Goal: Transaction & Acquisition: Register for event/course

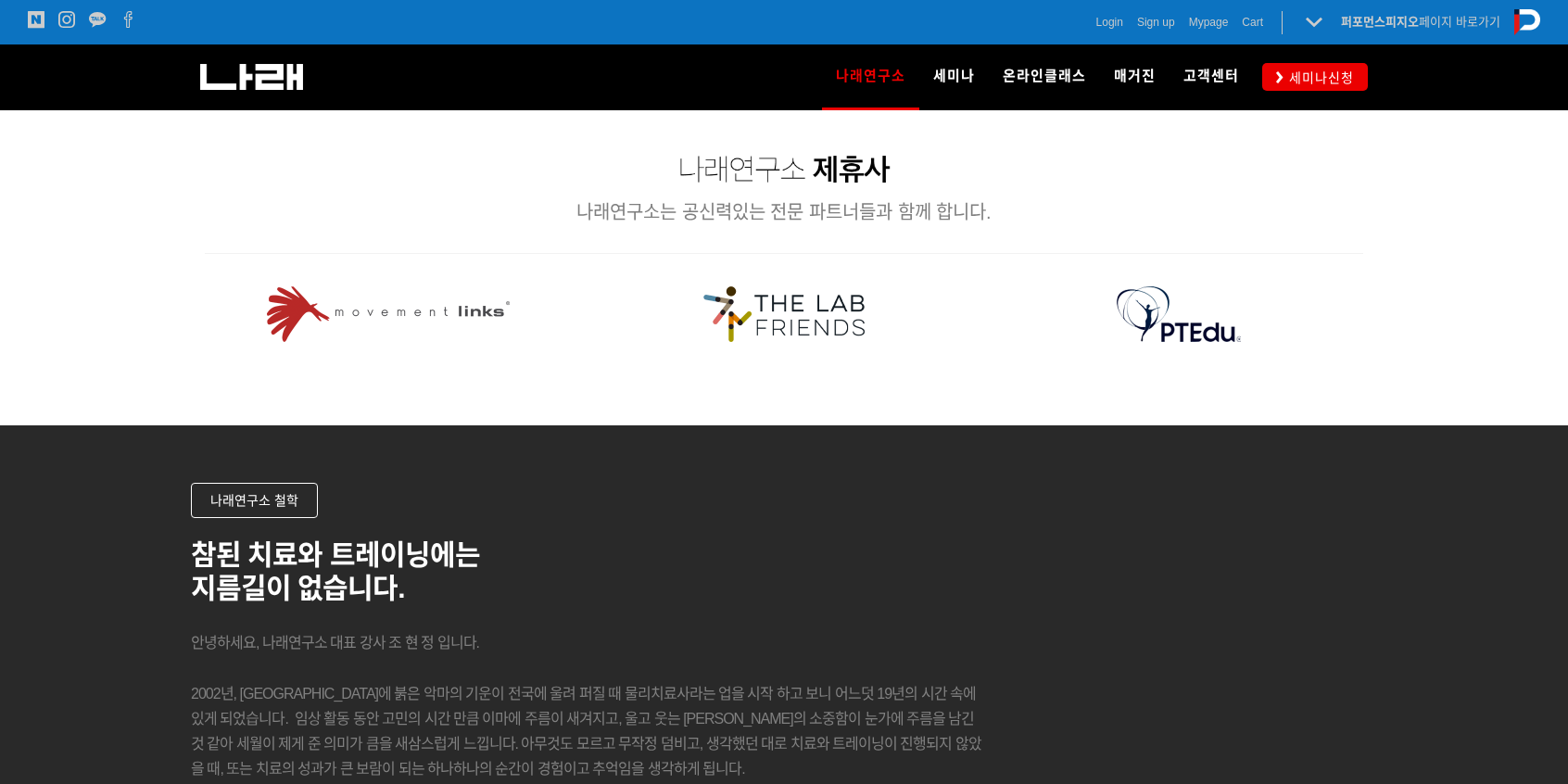
scroll to position [2224, 0]
click at [1279, 73] on icon at bounding box center [1280, 77] width 8 height 12
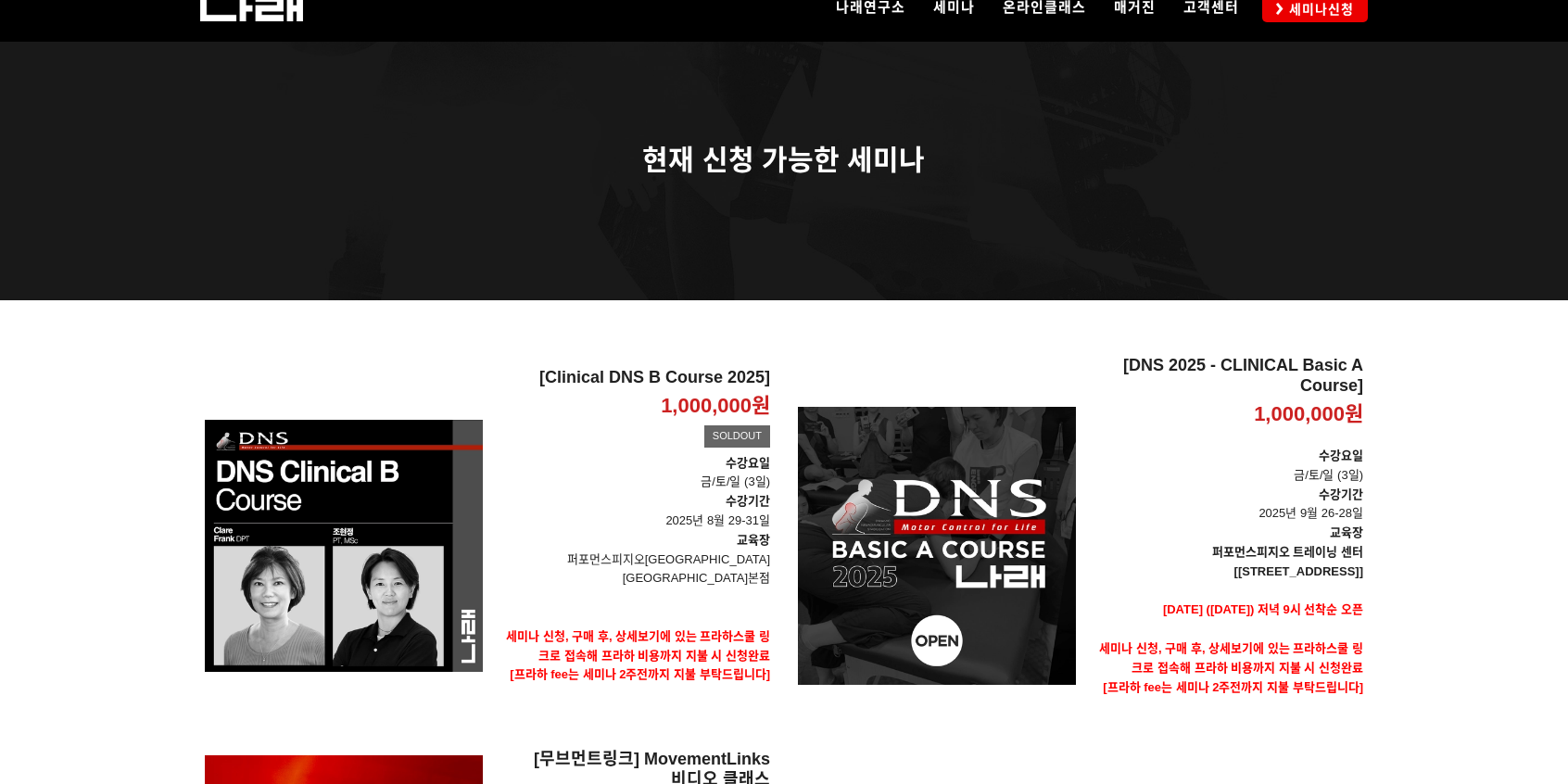
scroll to position [186, 0]
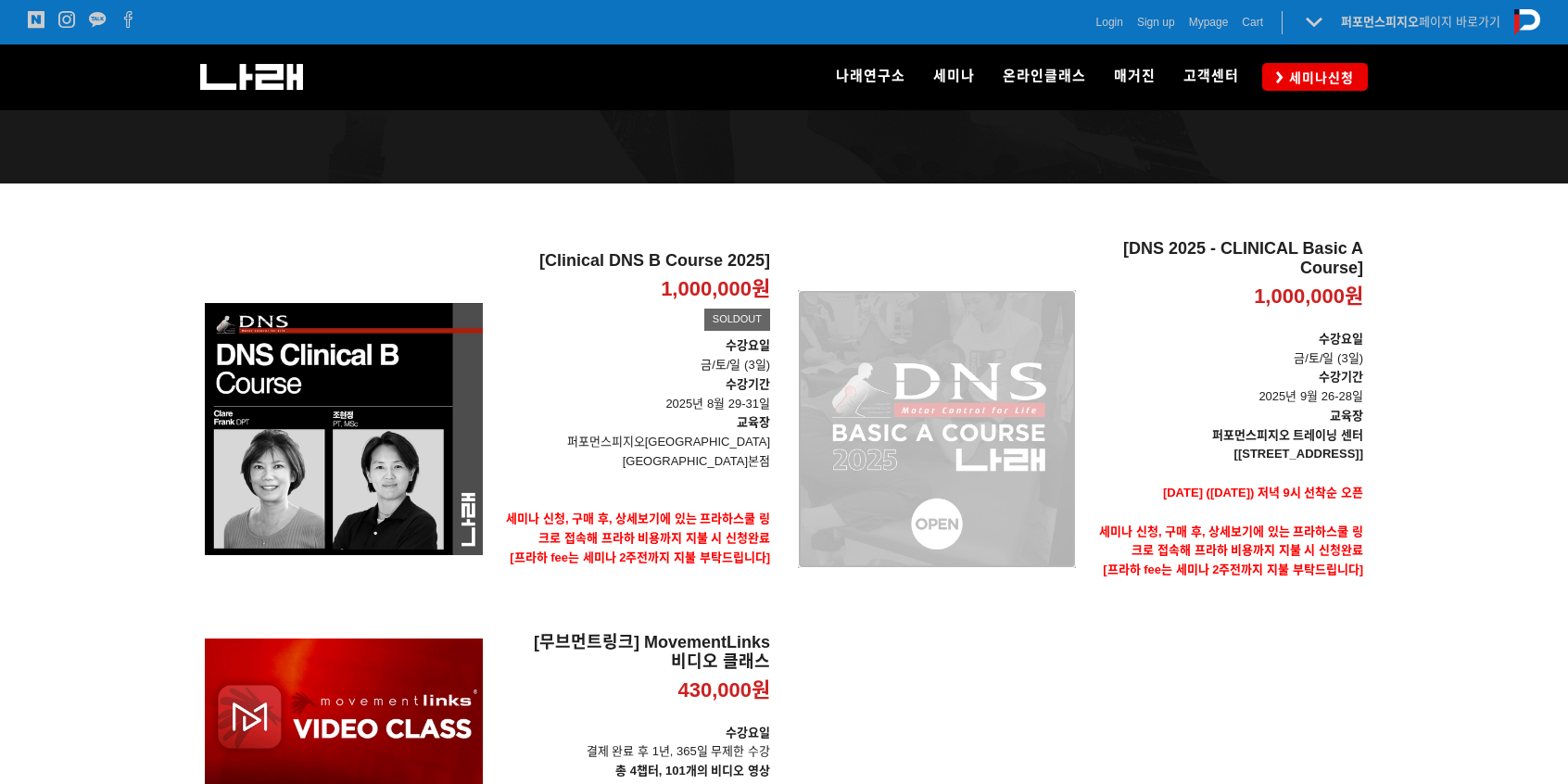
click at [941, 416] on div "[DNS 2025 - CLINICAL Basic A Course] 1,000,000원 TIME SALE" at bounding box center [937, 429] width 278 height 380
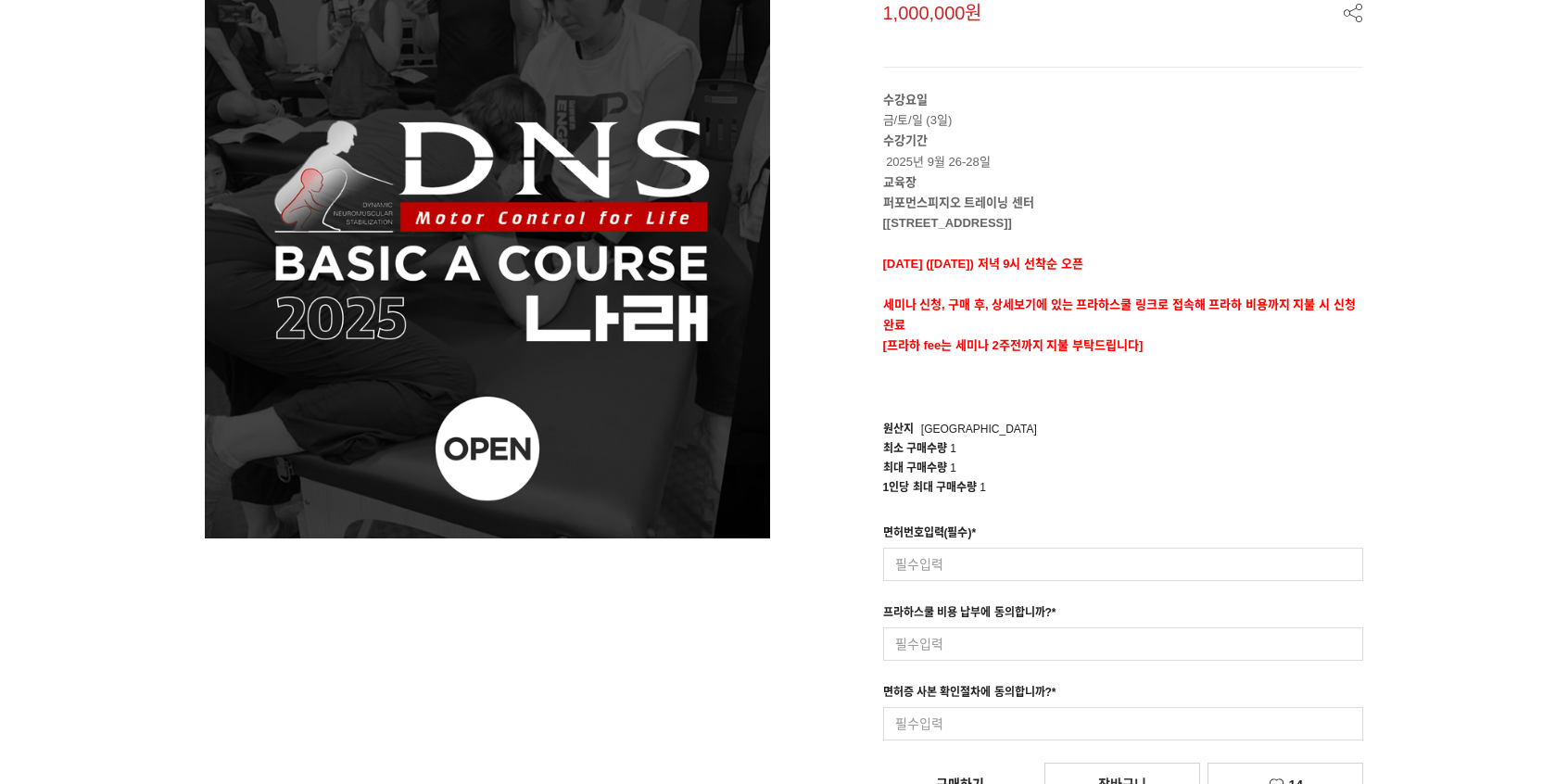
scroll to position [464, 0]
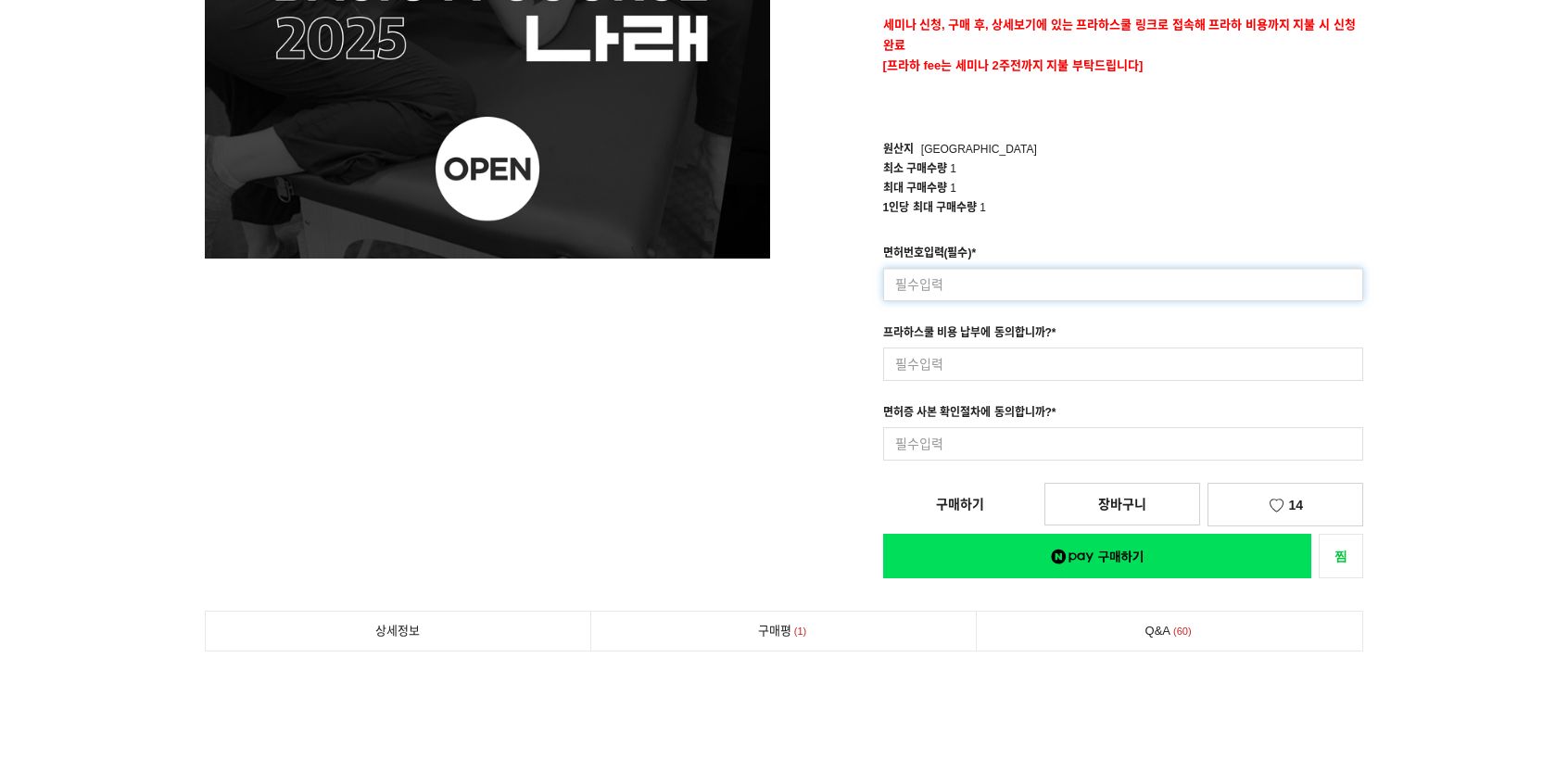
click at [990, 269] on input at bounding box center [1123, 284] width 481 height 33
type input "63702"
click at [975, 353] on input at bounding box center [1123, 364] width 481 height 33
type input "d"
type input "네"
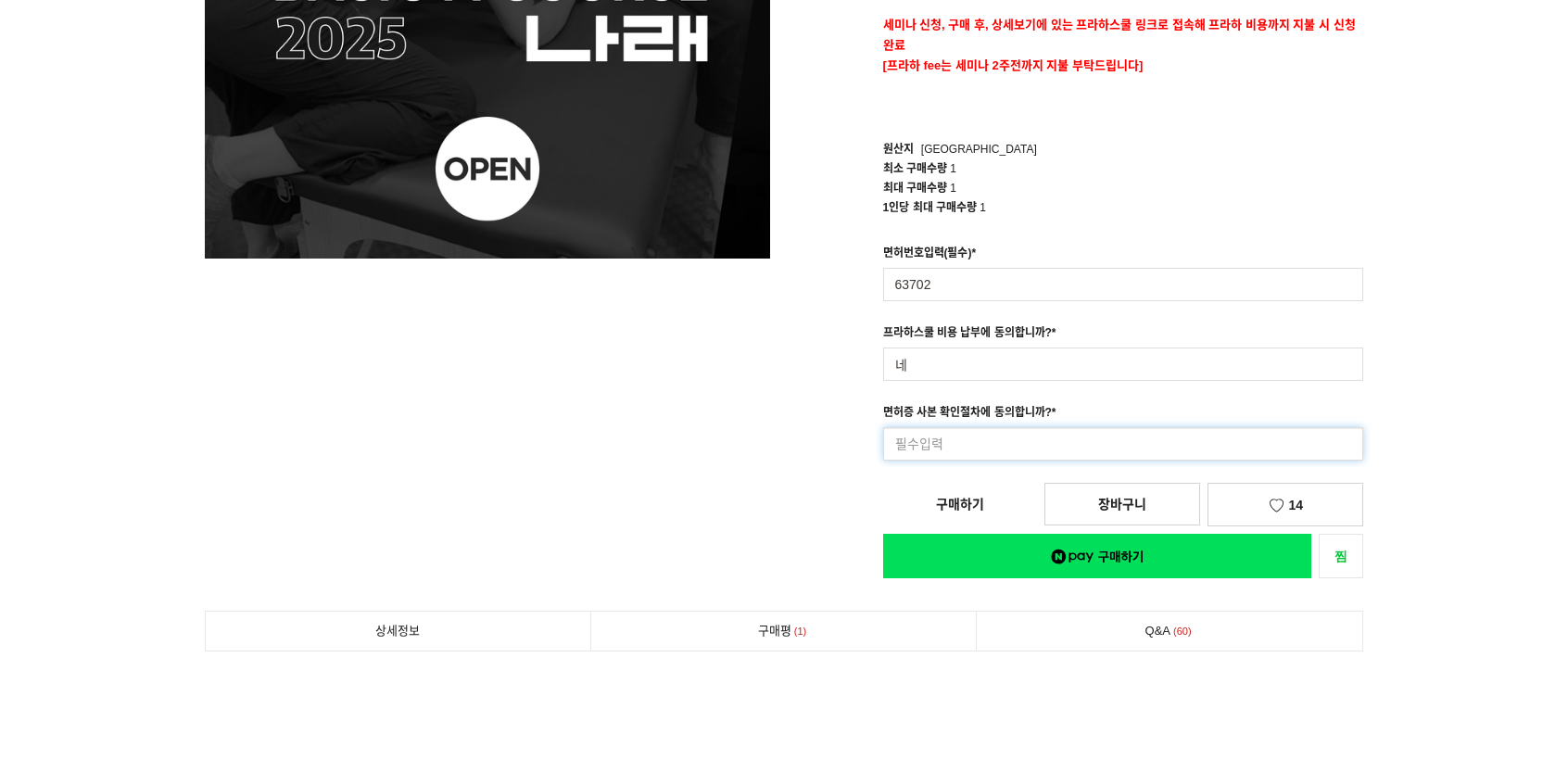
click at [981, 436] on input at bounding box center [1123, 443] width 481 height 33
type input "네"
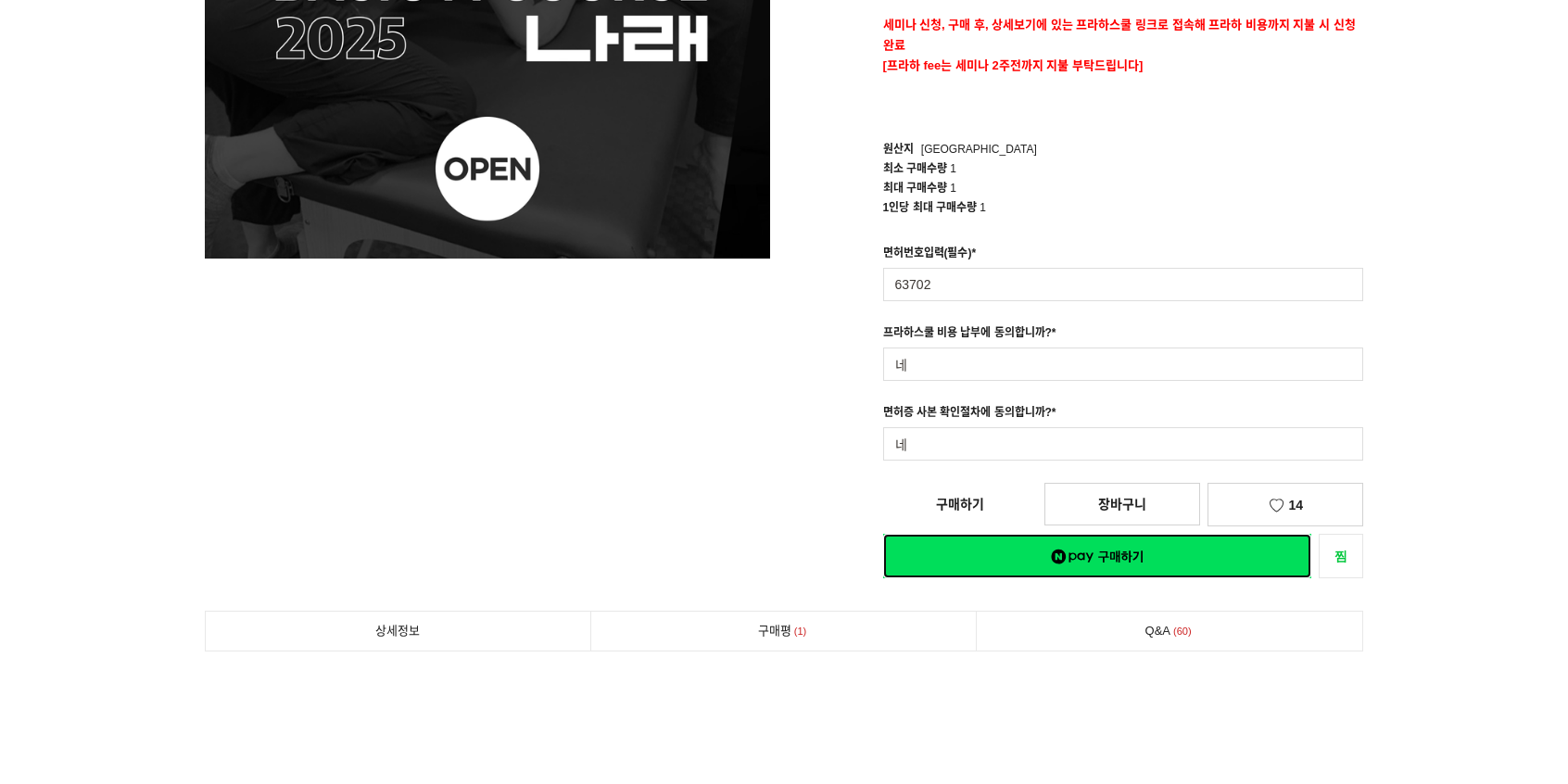
click at [1104, 556] on div "[DNS 2025 - CLINICAL Basic A Course] 1,000,000원 수강요일 금/토/일 (3일) 수강기간 2025년 9월 2…" at bounding box center [1081, 135] width 565 height 885
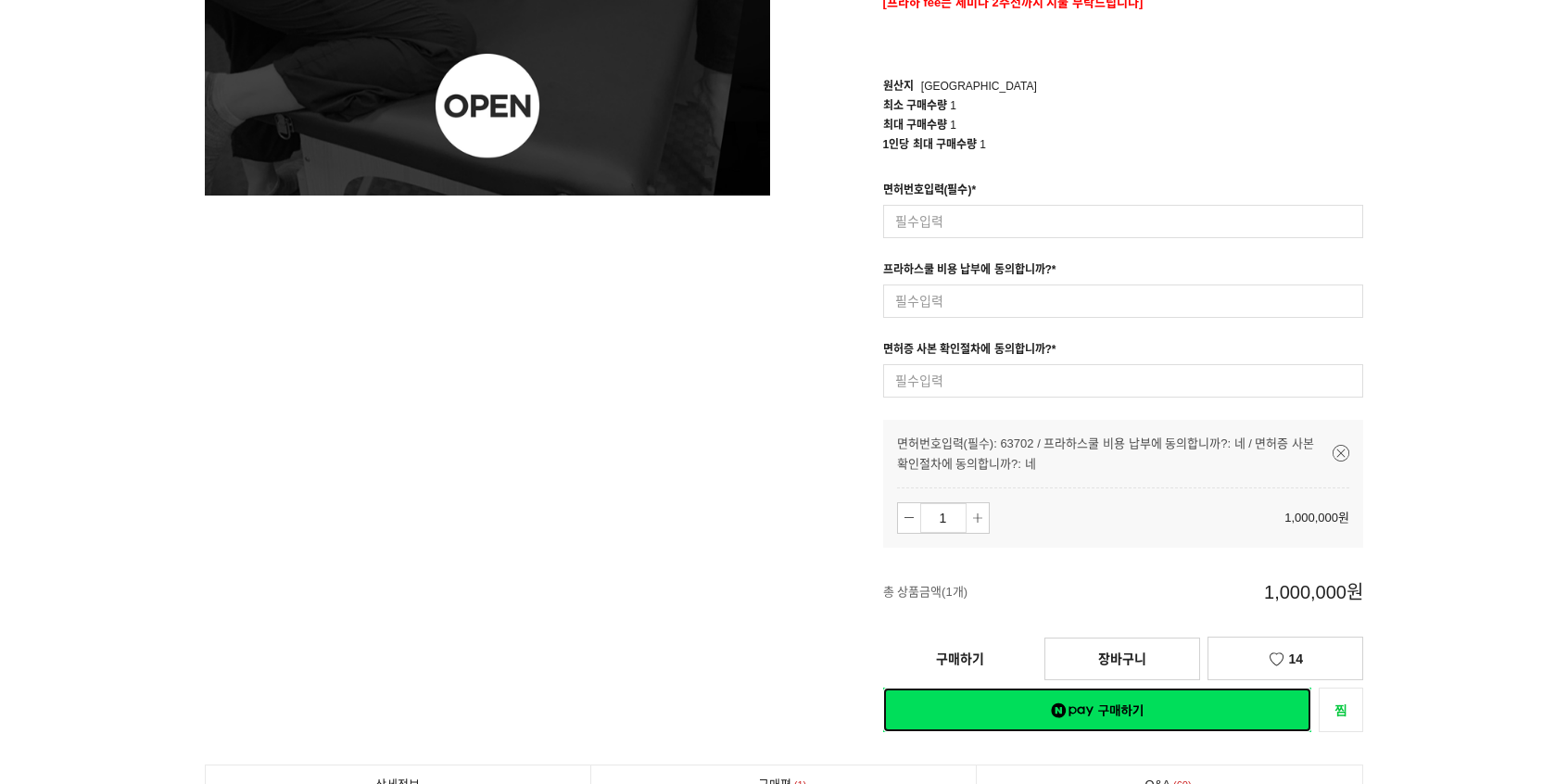
scroll to position [742, 0]
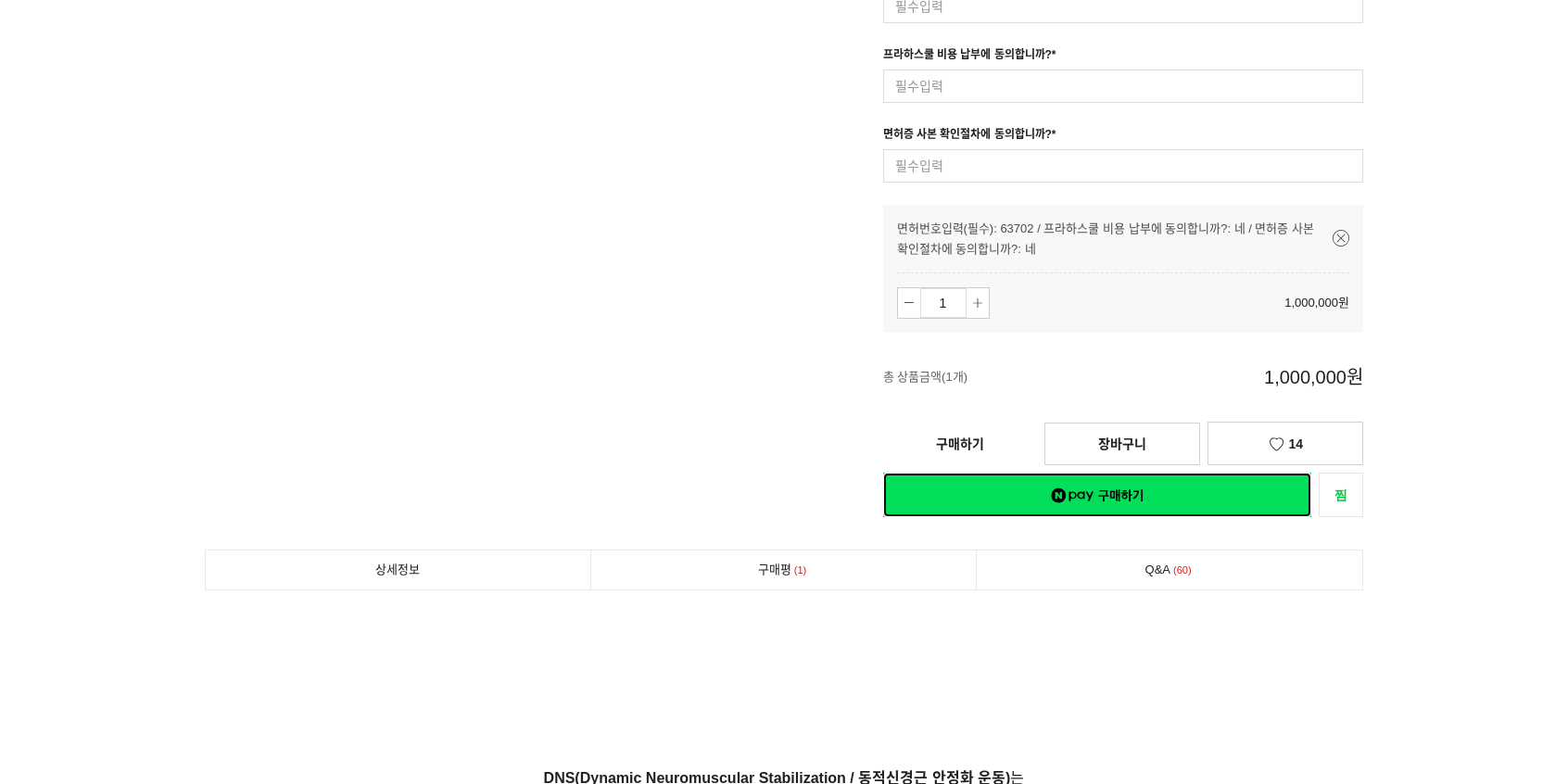
click at [1155, 502] on link "네이버페이 구매하기" at bounding box center [1097, 495] width 429 height 44
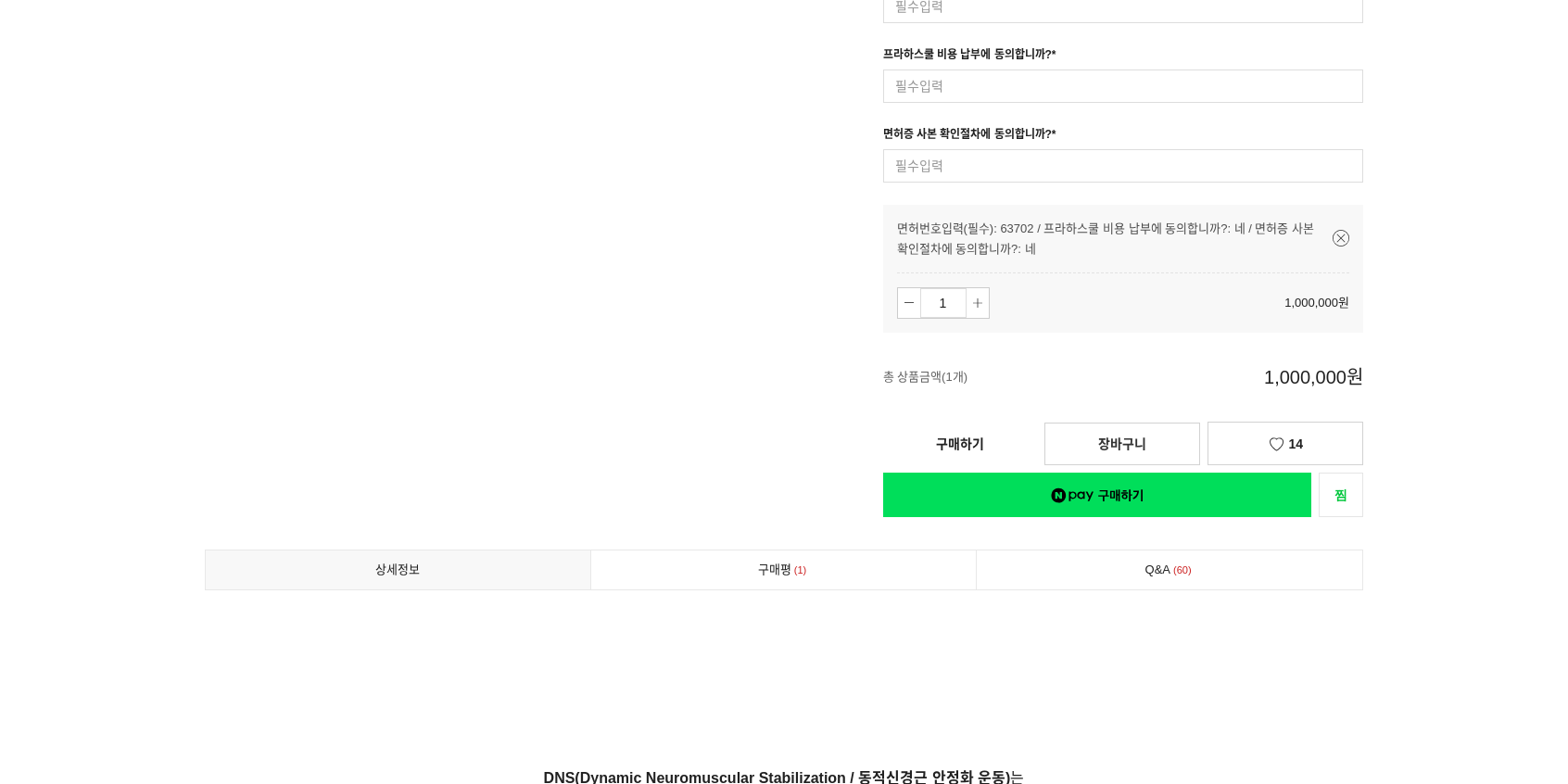
click at [1109, 443] on link "장바구니" at bounding box center [1121, 443] width 155 height 42
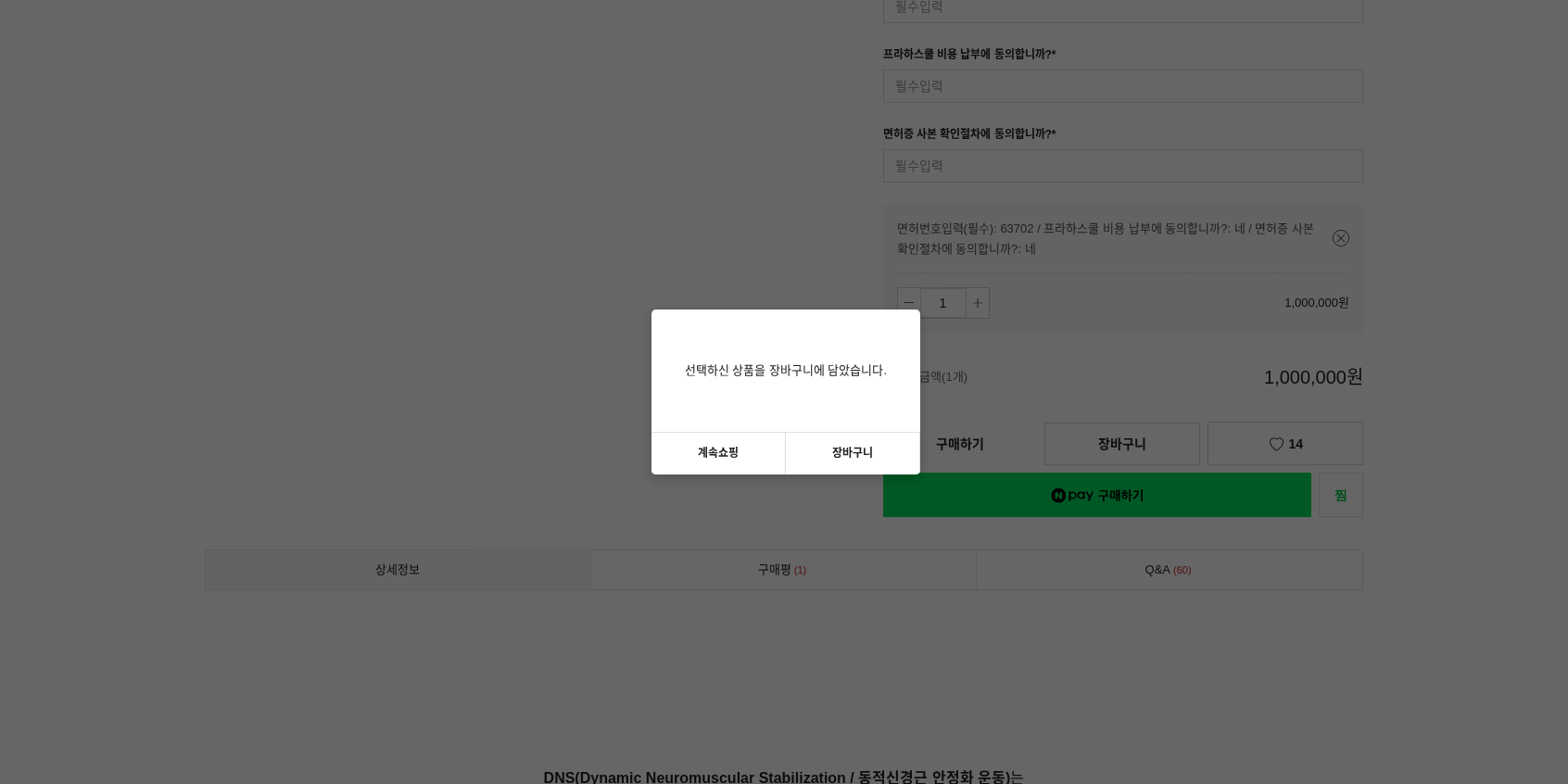
click at [715, 459] on link "계속쇼핑" at bounding box center [718, 453] width 135 height 41
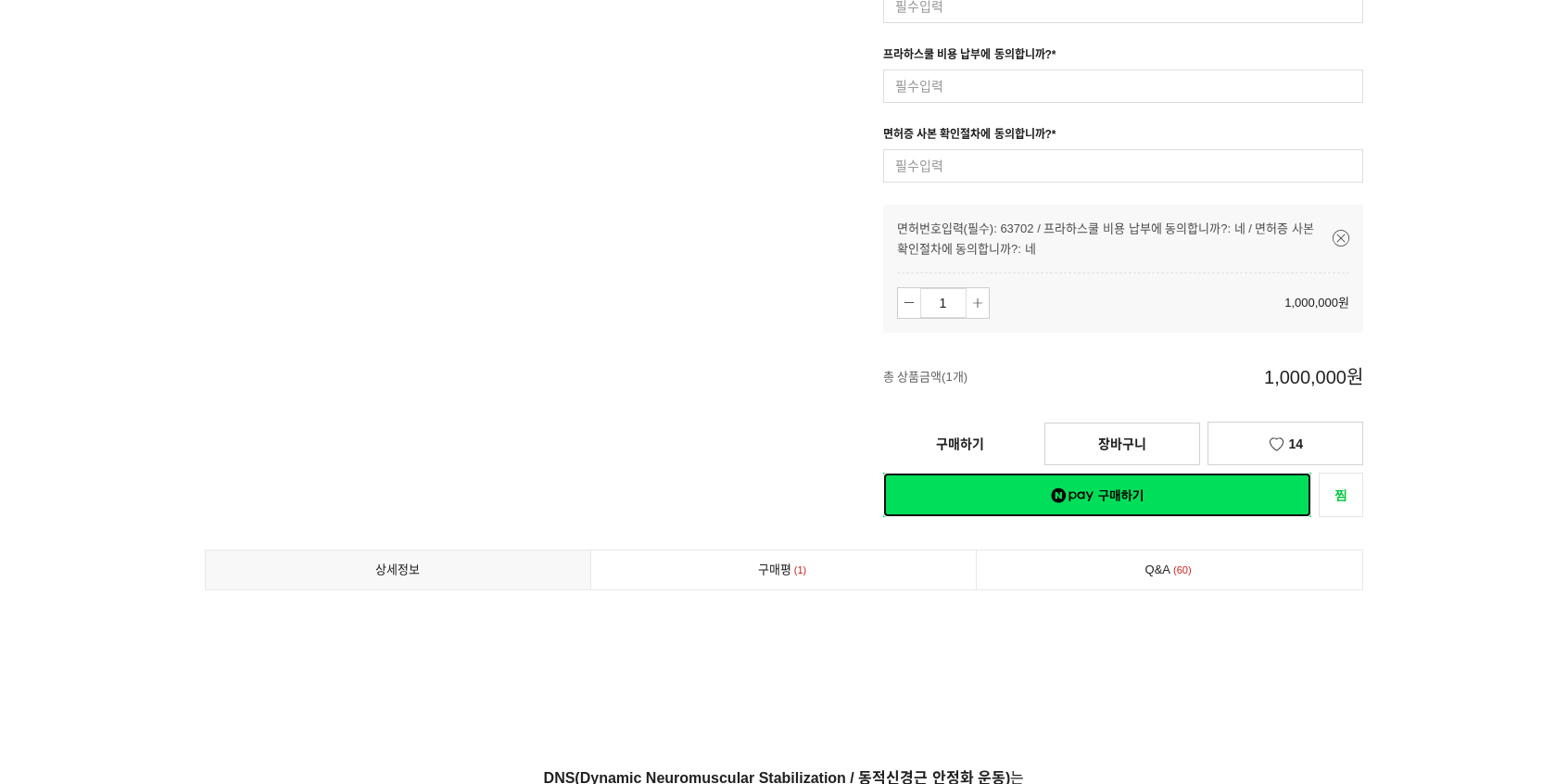
click at [1168, 492] on link "네이버페이 구매하기" at bounding box center [1097, 495] width 429 height 44
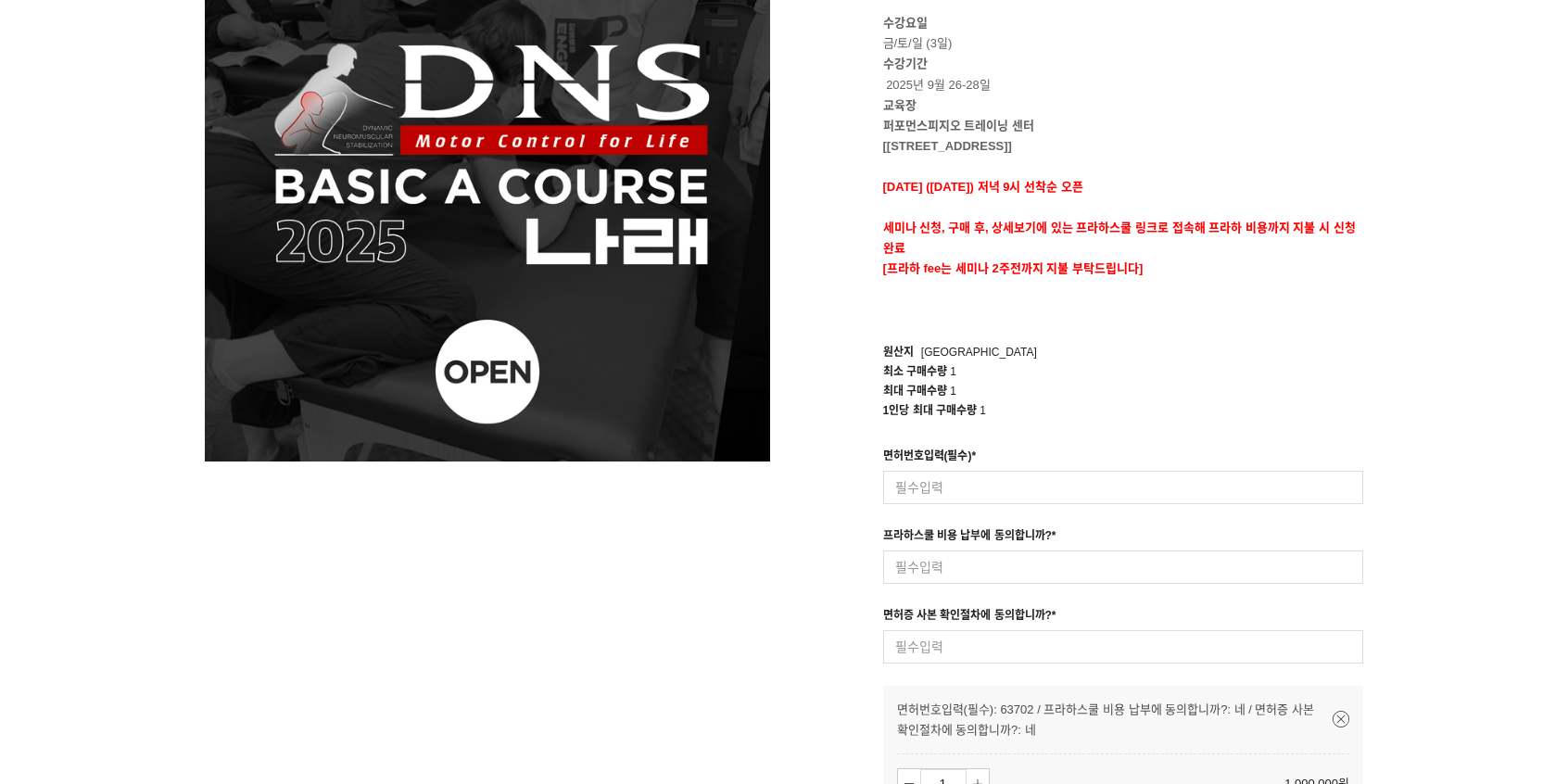
scroll to position [278, 0]
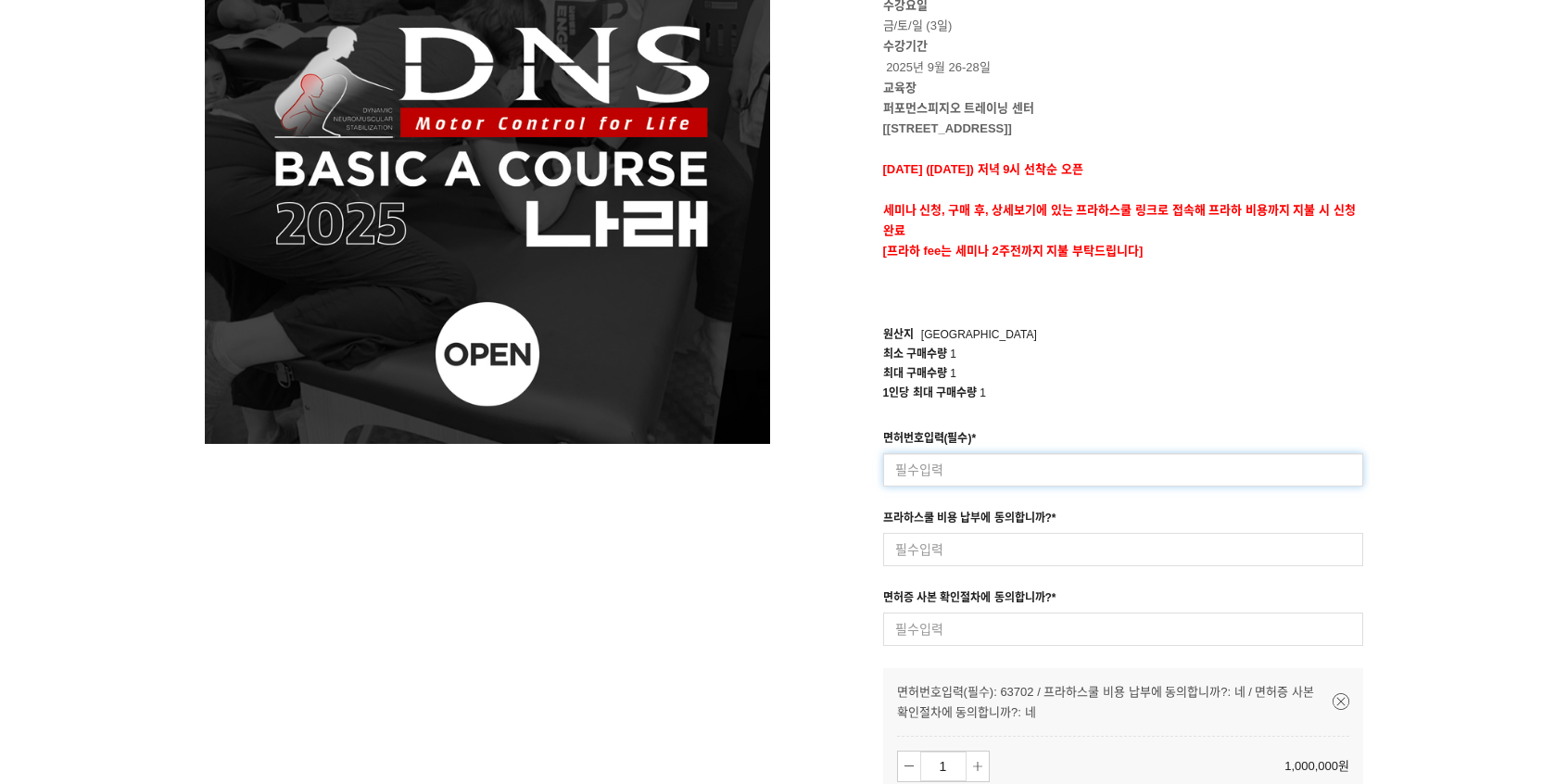
click at [1004, 461] on input at bounding box center [1123, 469] width 481 height 33
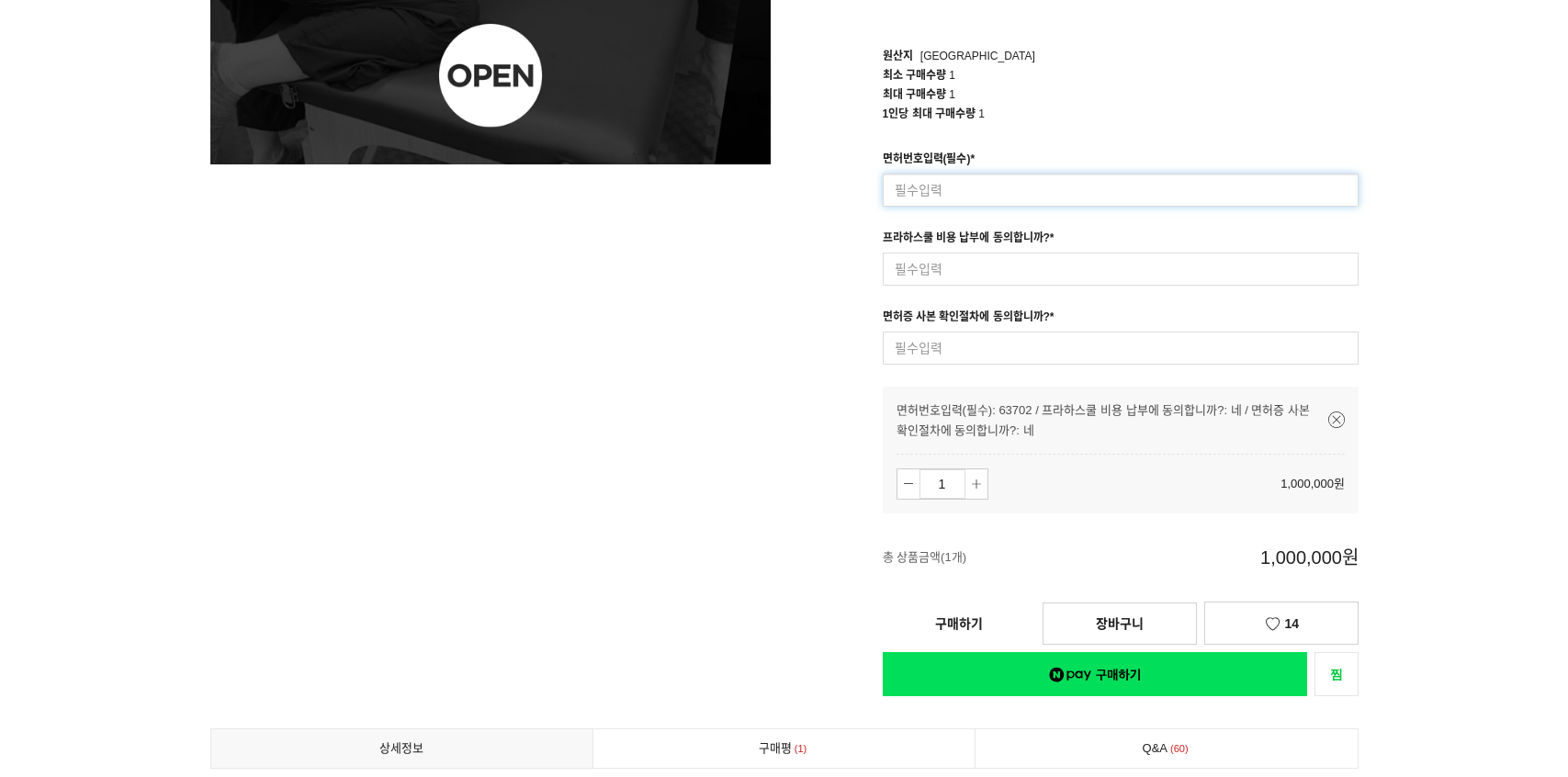
scroll to position [735, 0]
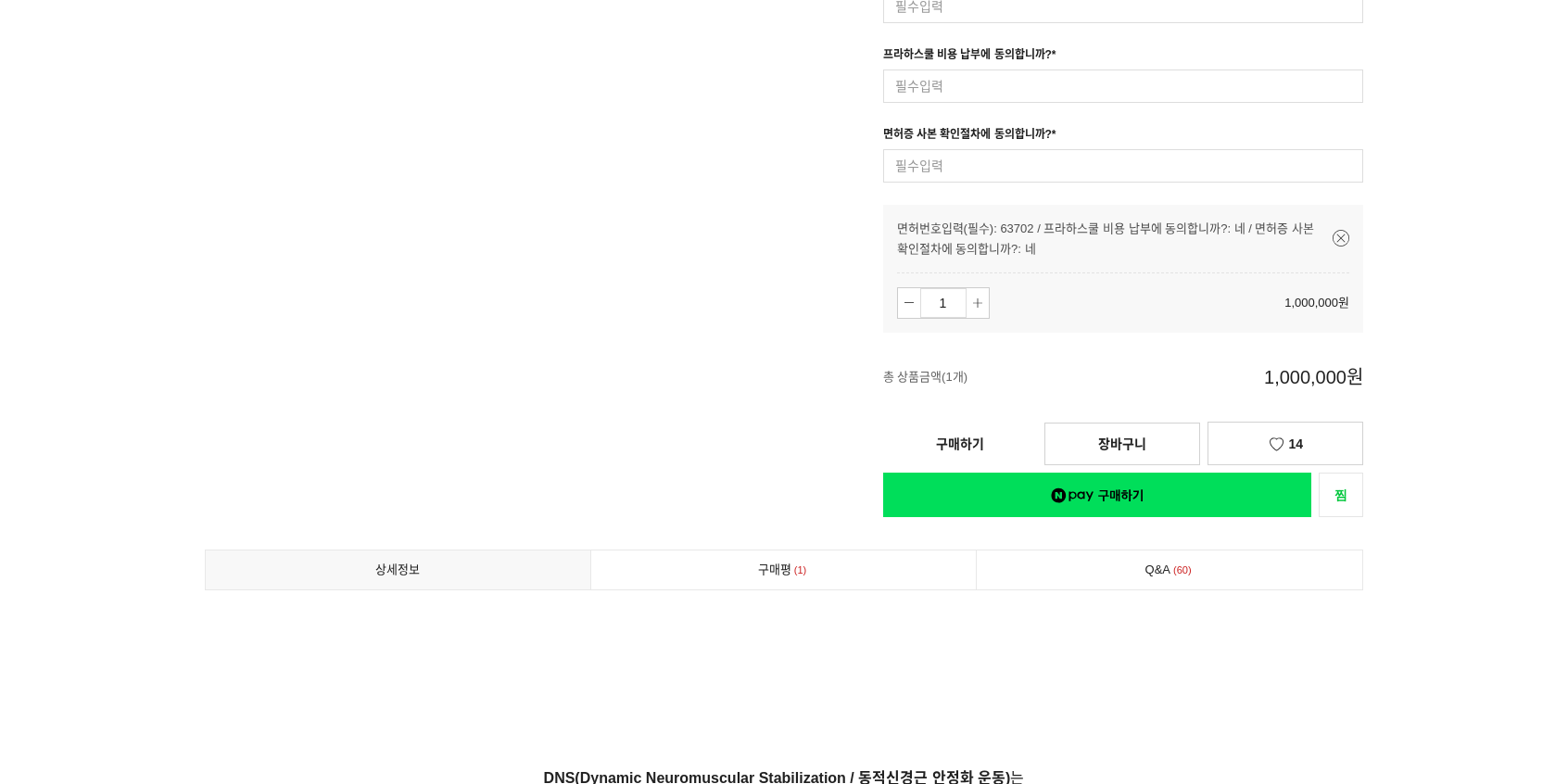
click at [946, 438] on link "구매하기" at bounding box center [959, 443] width 154 height 41
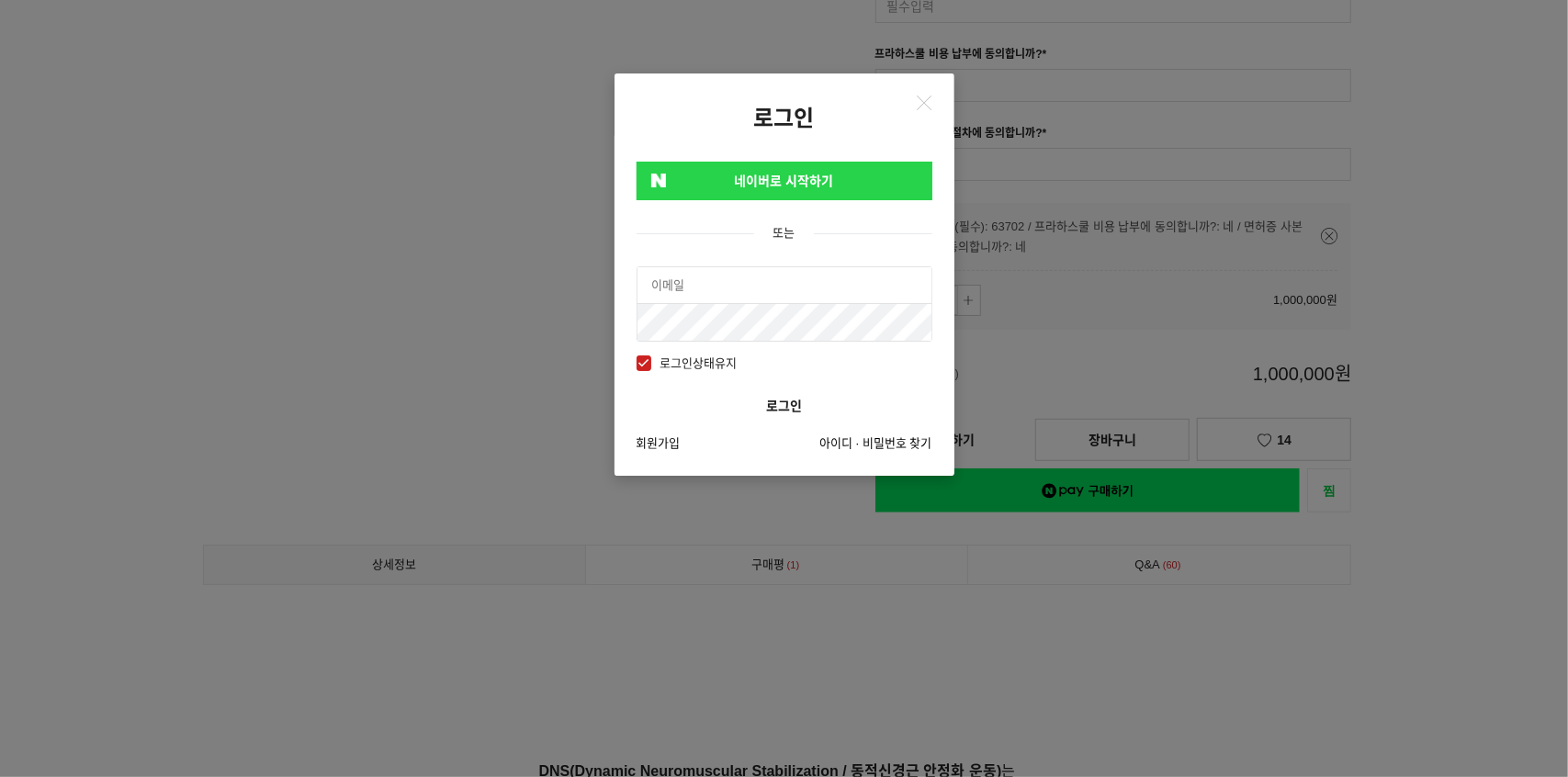
click at [810, 186] on link "네이버로 시작하기" at bounding box center [784, 180] width 296 height 38
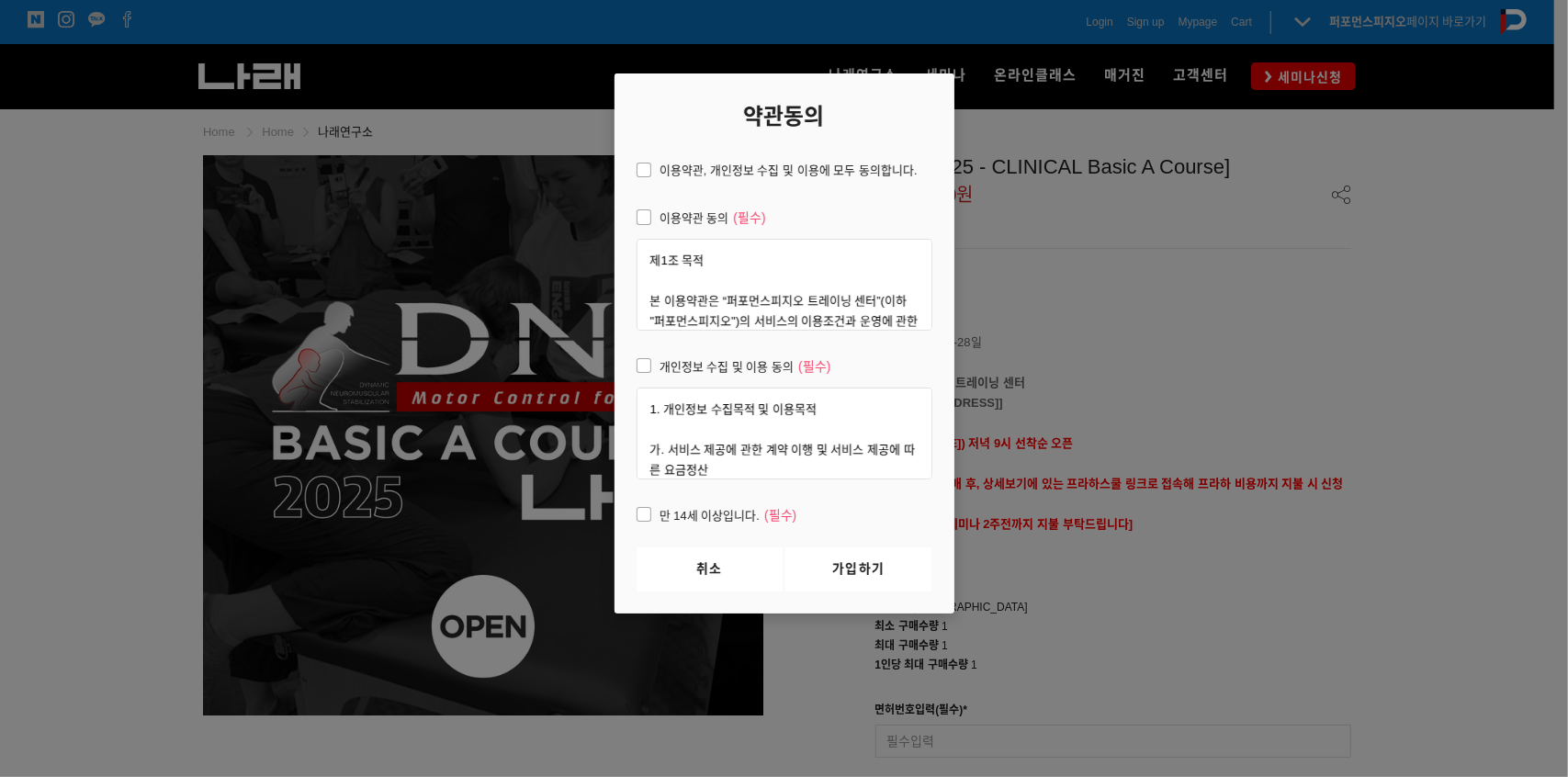
click at [644, 362] on span "개인정보 수집 및 이용 동의 (필수)" at bounding box center [733, 368] width 194 height 22
click at [630, 362] on input "개인정보 수집 및 이용 동의 (필수)" at bounding box center [624, 363] width 12 height 12
checkbox input "true"
click at [641, 225] on span "이용약관 동의 (필수)" at bounding box center [700, 219] width 130 height 22
click at [630, 220] on input "이용약관 동의 (필수)" at bounding box center [624, 214] width 12 height 12
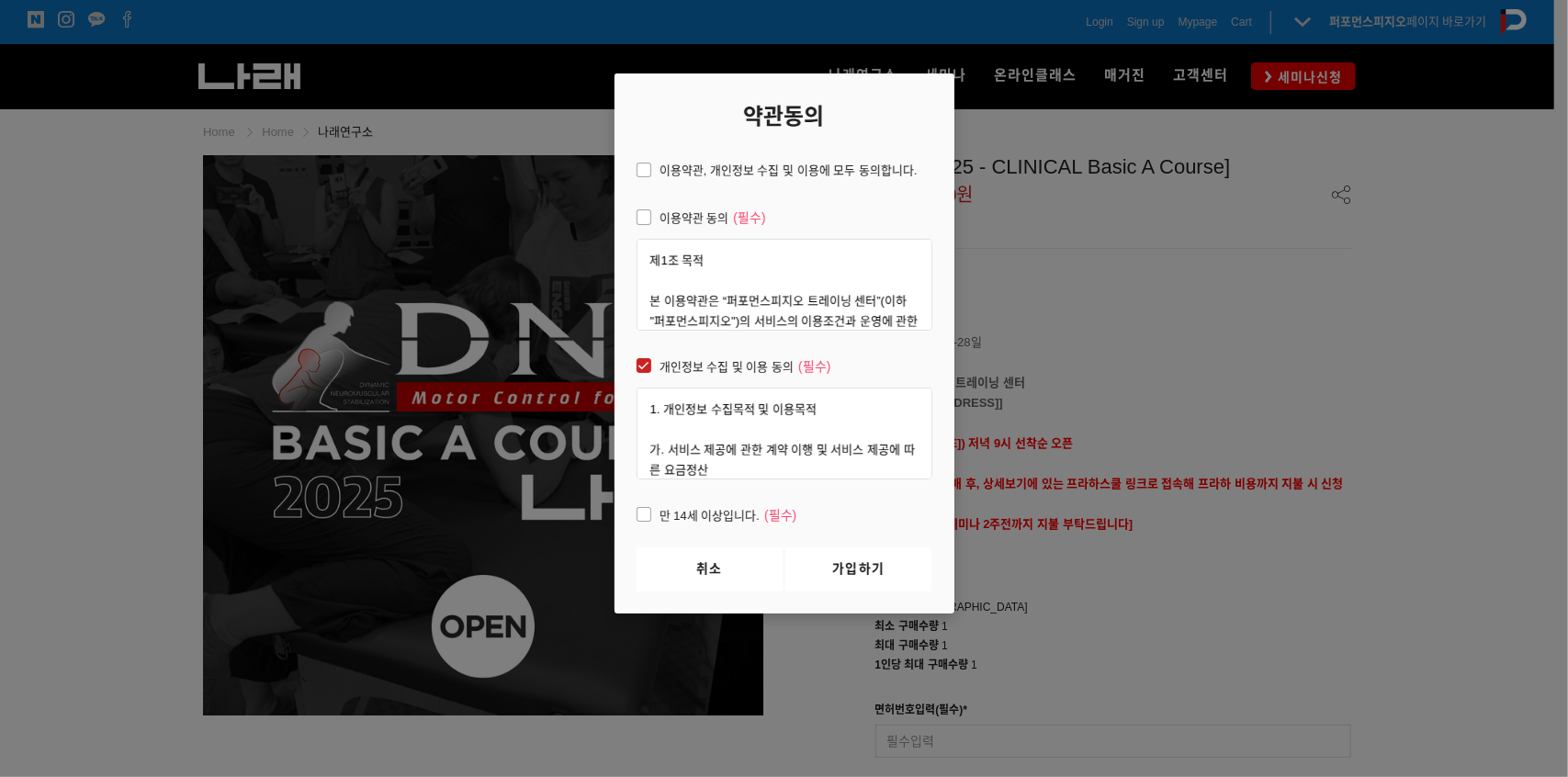
checkbox input "true"
click at [643, 168] on span "이용약관, 개인정보 수집 및 이용에 모두 동의합니다." at bounding box center [776, 171] width 281 height 21
click at [630, 168] on input "이용약관, 개인정보 수집 및 이용에 모두 동의합니다." at bounding box center [624, 167] width 12 height 12
checkbox input "true"
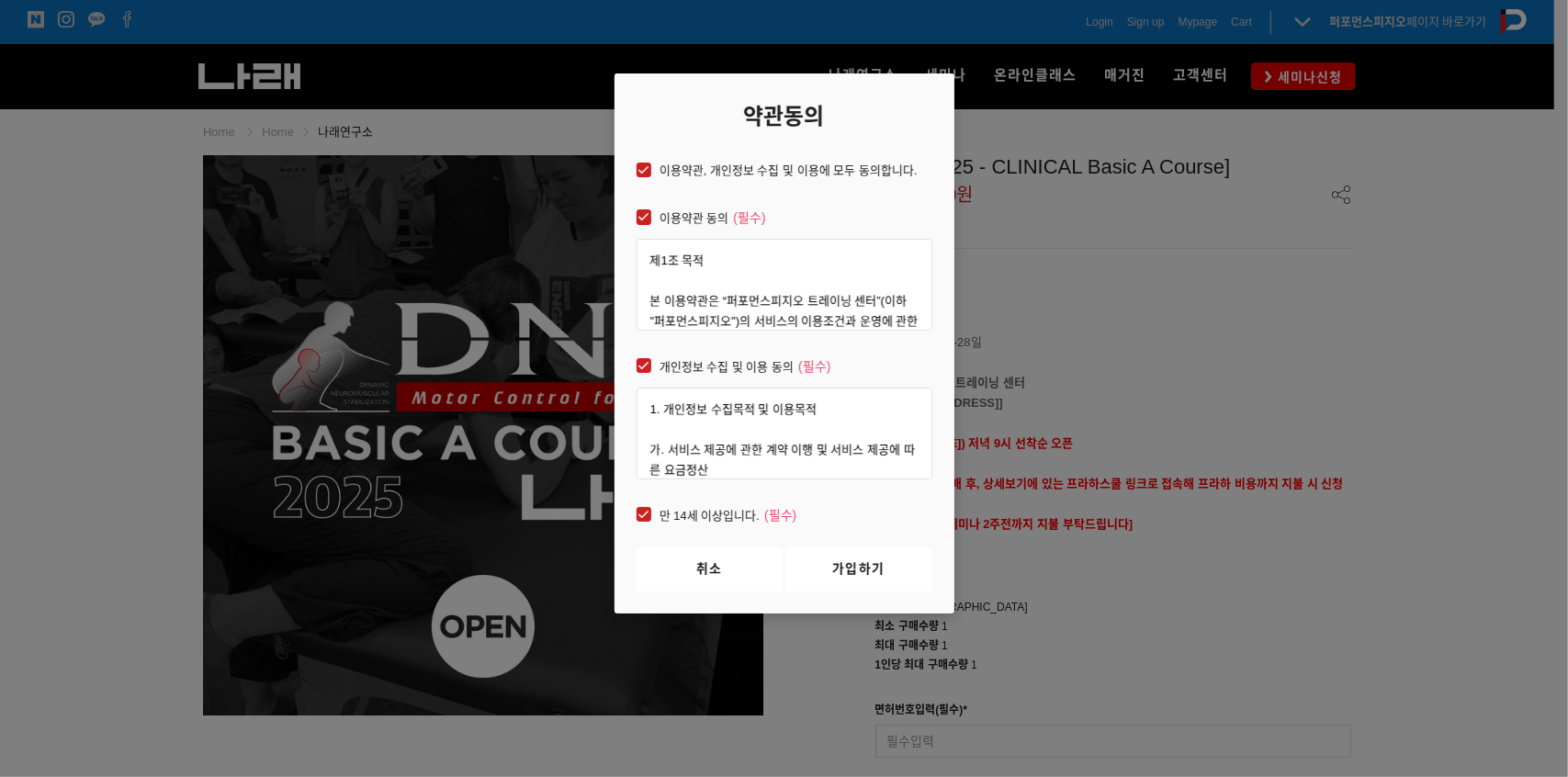
click at [849, 558] on link "가입하기" at bounding box center [858, 569] width 146 height 44
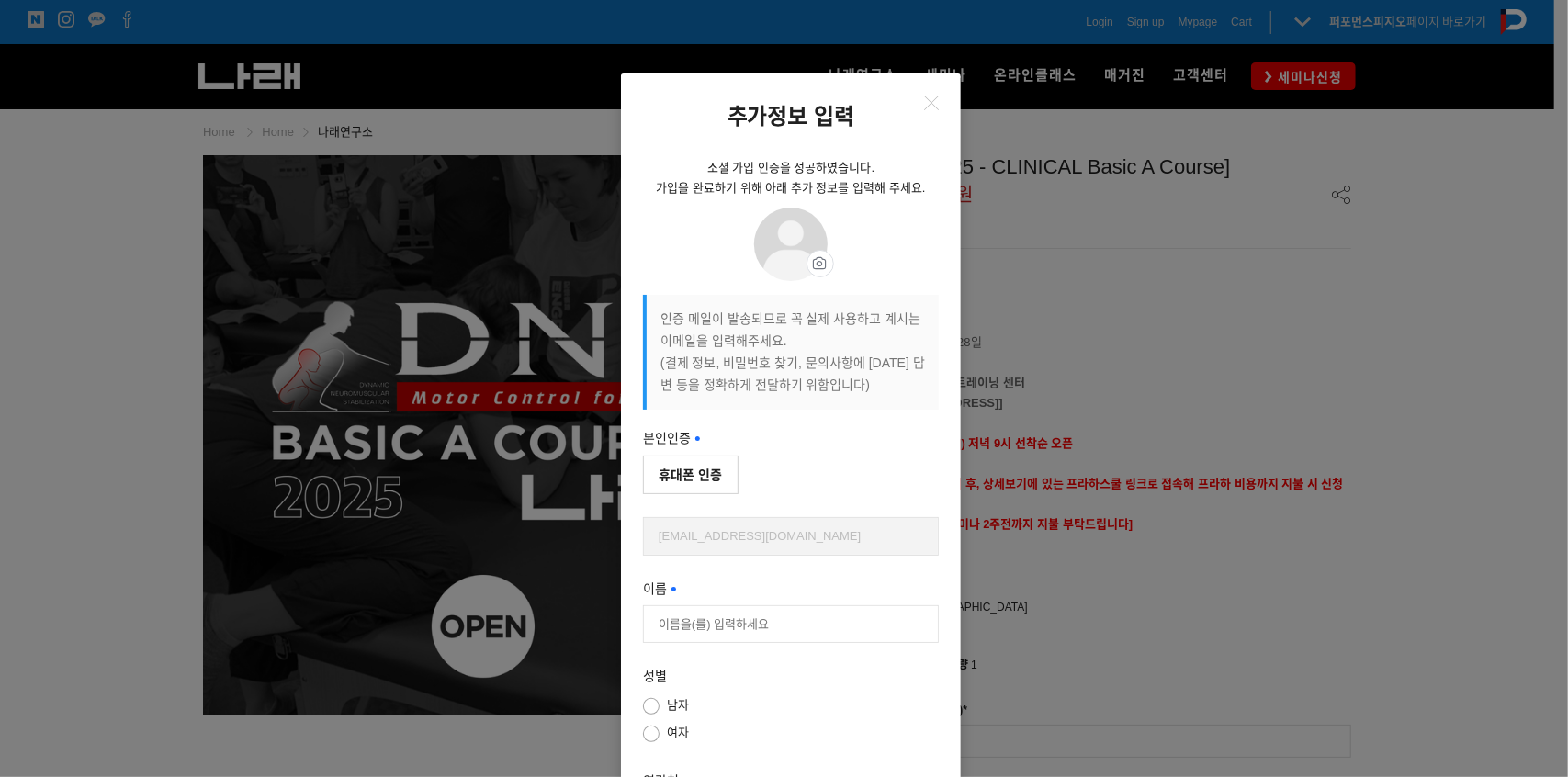
scroll to position [184, 0]
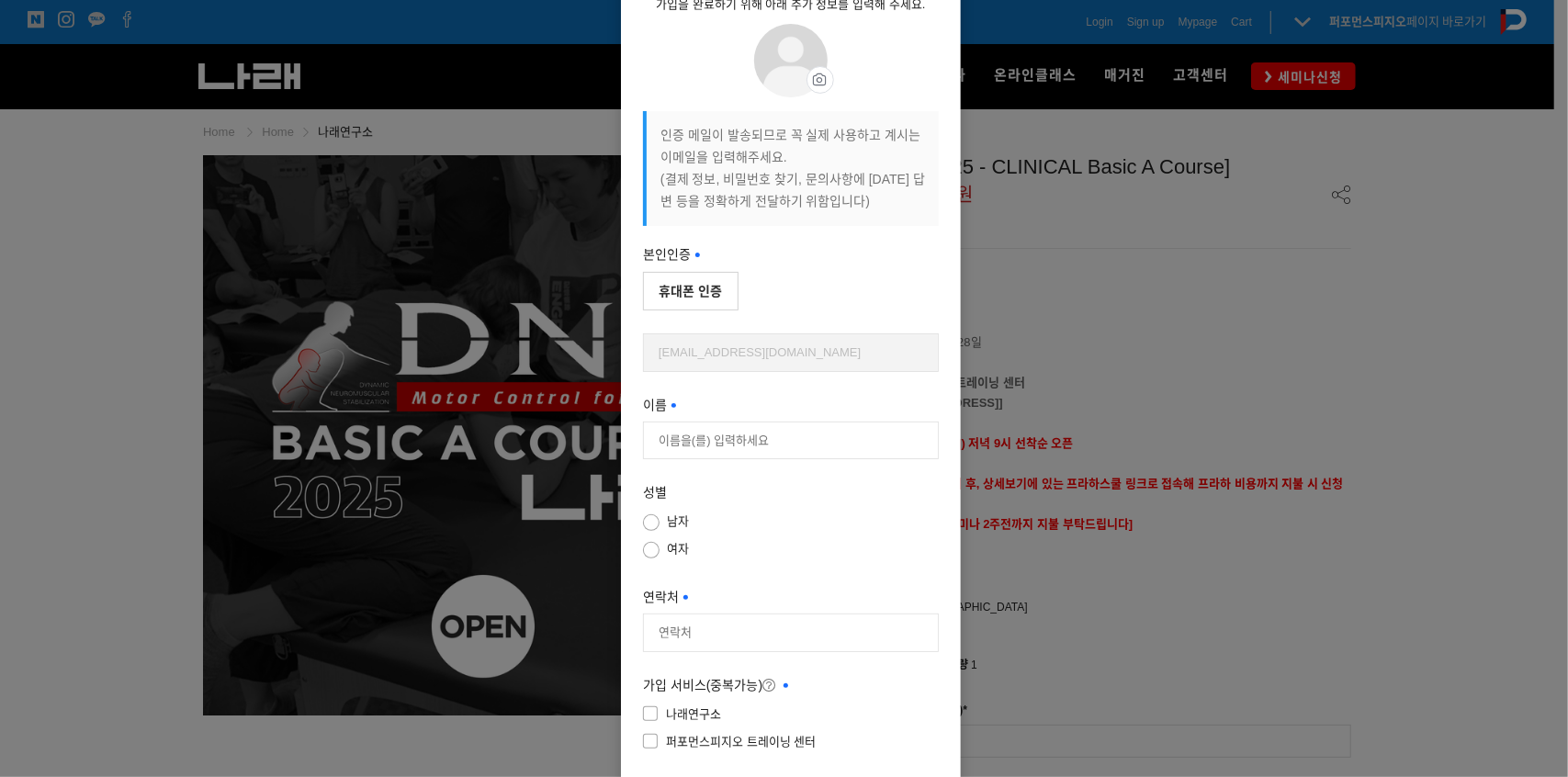
click at [710, 287] on button "휴대폰 인증" at bounding box center [690, 290] width 95 height 38
type input "[PERSON_NAME]"
type input "01092208835"
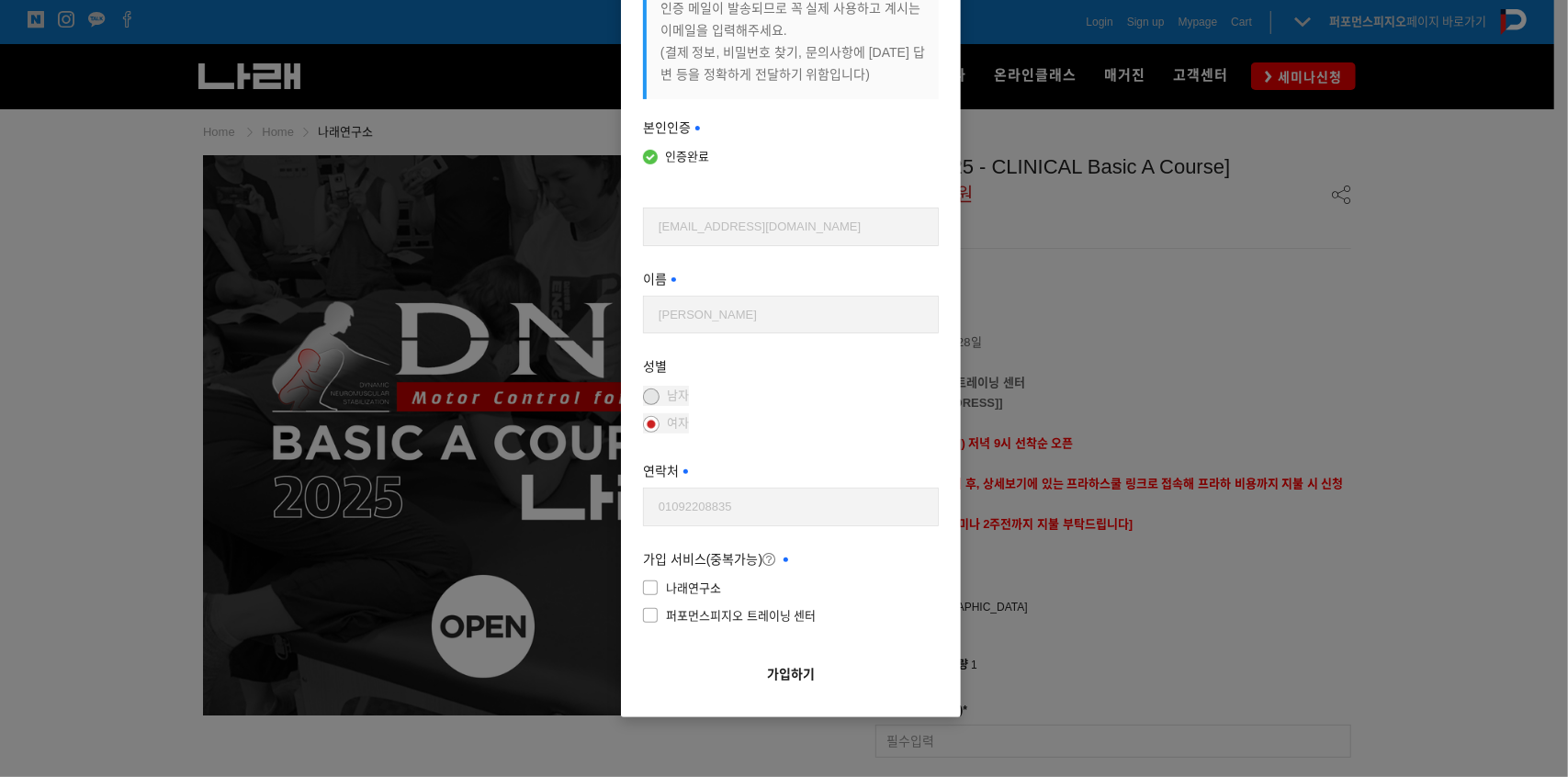
scroll to position [323, 0]
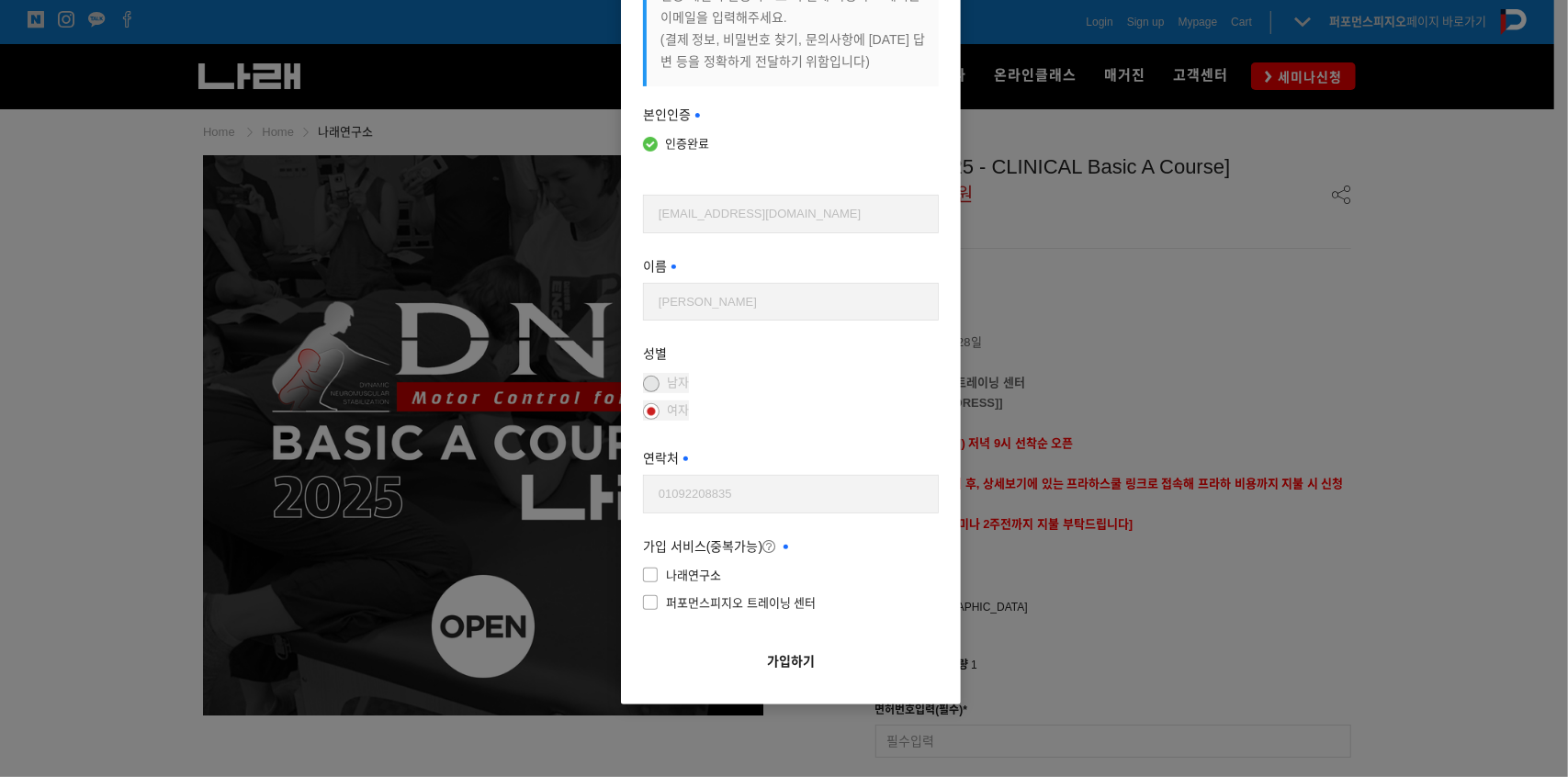
click at [650, 570] on span "나래연구소" at bounding box center [682, 576] width 78 height 21
click at [650, 570] on input"] "나래연구소" at bounding box center [772, 572] width 296 height 12
checkbox input"] "true"
click at [762, 650] on button "가입하기" at bounding box center [790, 661] width 296 height 41
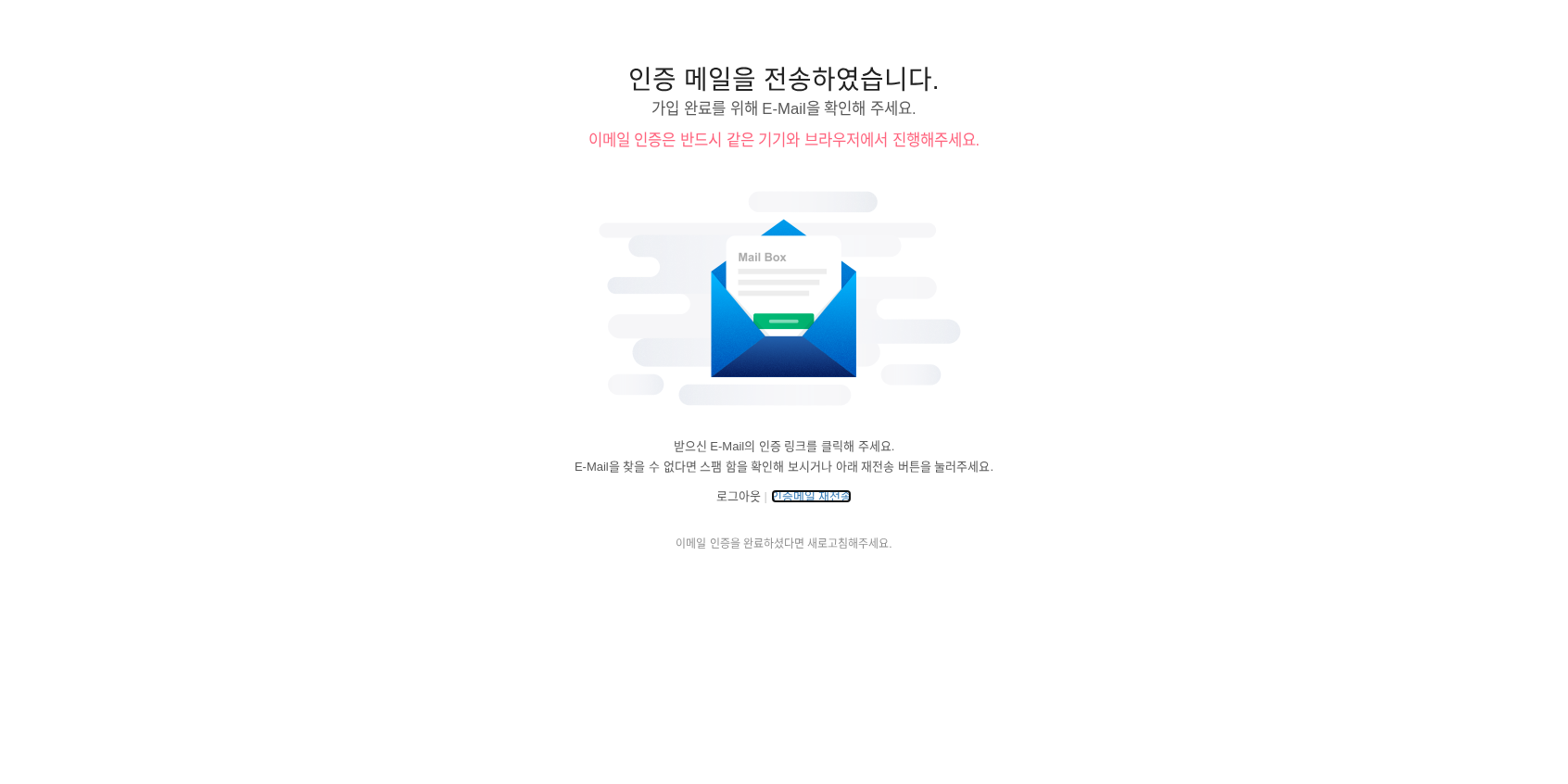
click at [809, 494] on link "인증메일 재전송" at bounding box center [811, 496] width 82 height 14
click at [815, 494] on link "인증메일 재전송" at bounding box center [811, 496] width 82 height 14
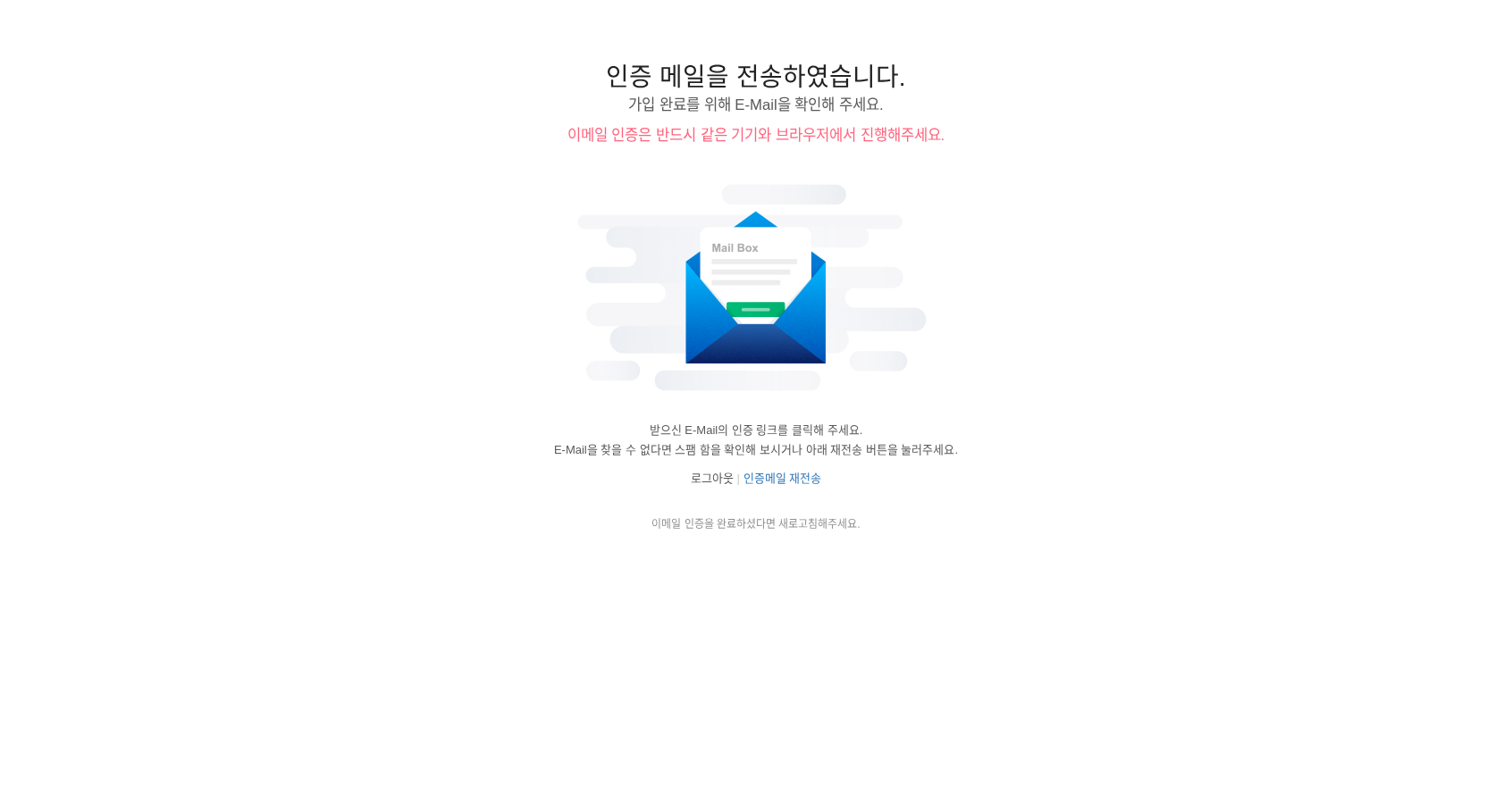
click at [708, 469] on div "로그아웃 | 인증메일 재전송" at bounding box center [756, 479] width 420 height 20
click at [707, 480] on link "로그아웃" at bounding box center [711, 478] width 43 height 14
click at [700, 476] on link "로그아웃" at bounding box center [711, 478] width 43 height 14
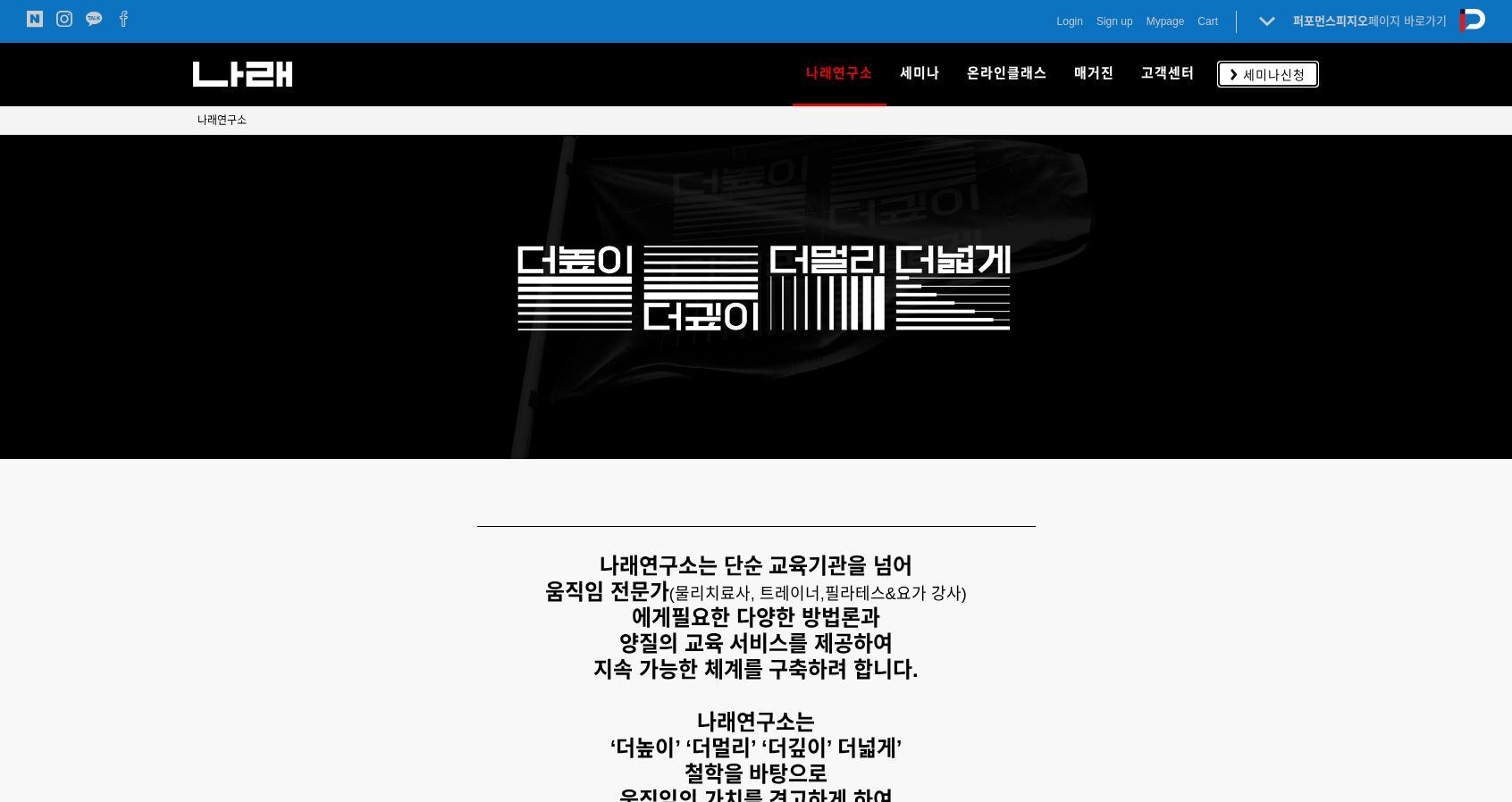
click at [1268, 71] on span "세미나신청" at bounding box center [1271, 75] width 68 height 18
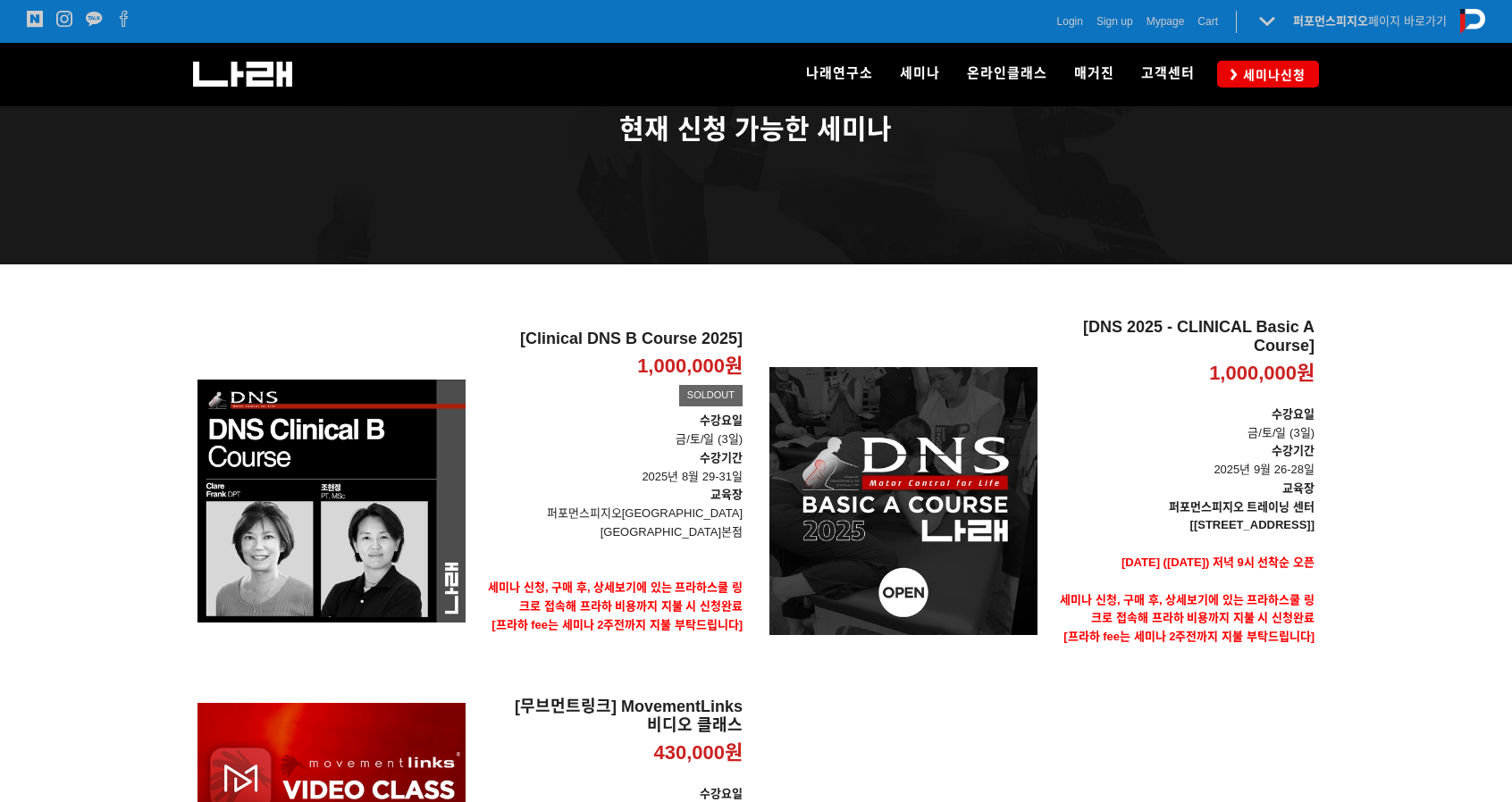
scroll to position [179, 0]
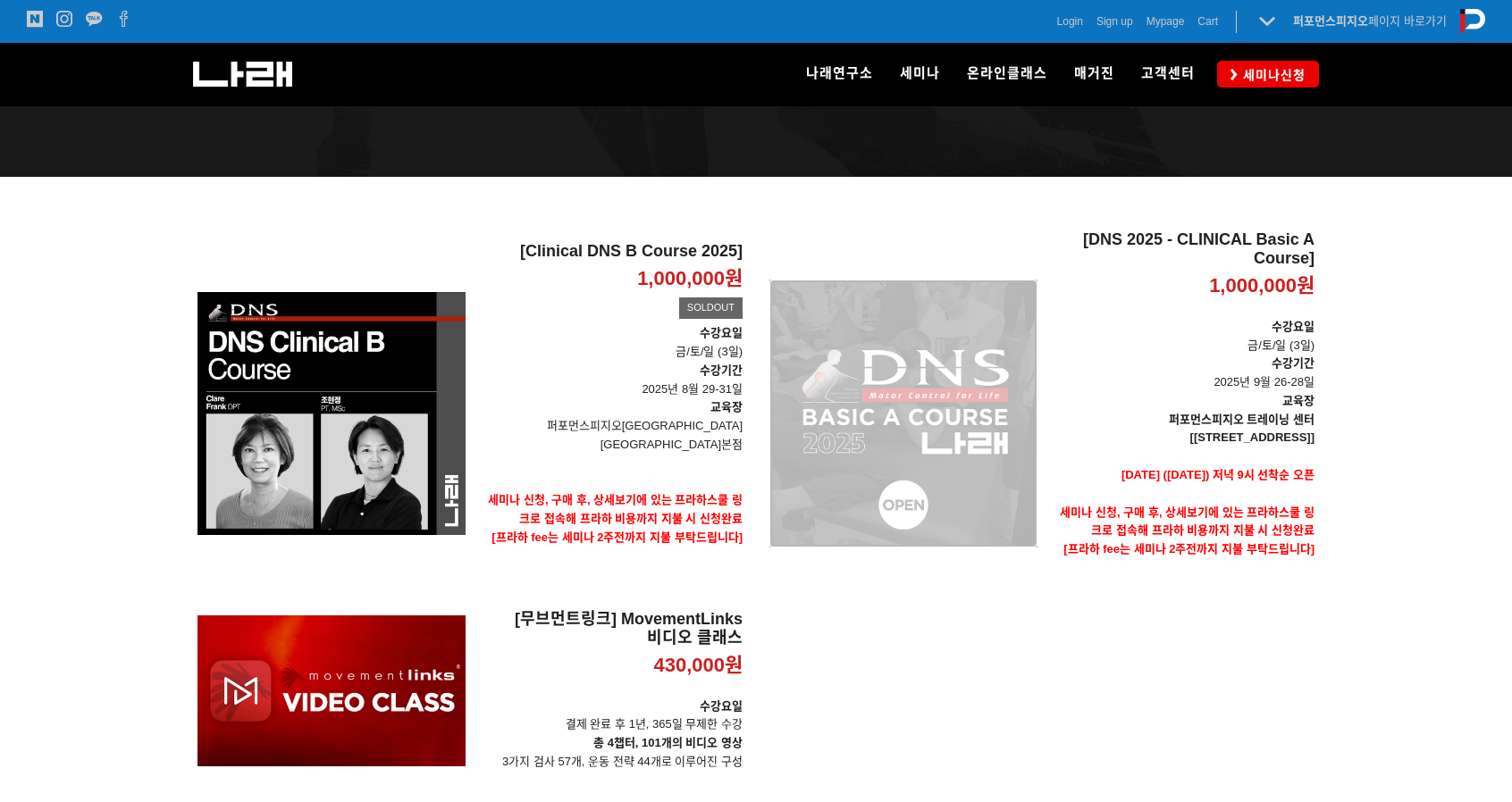
click at [923, 505] on div "[DNS 2025 - CLINICAL Basic A Course] 1,000,000원 TIME SALE" at bounding box center [903, 413] width 268 height 366
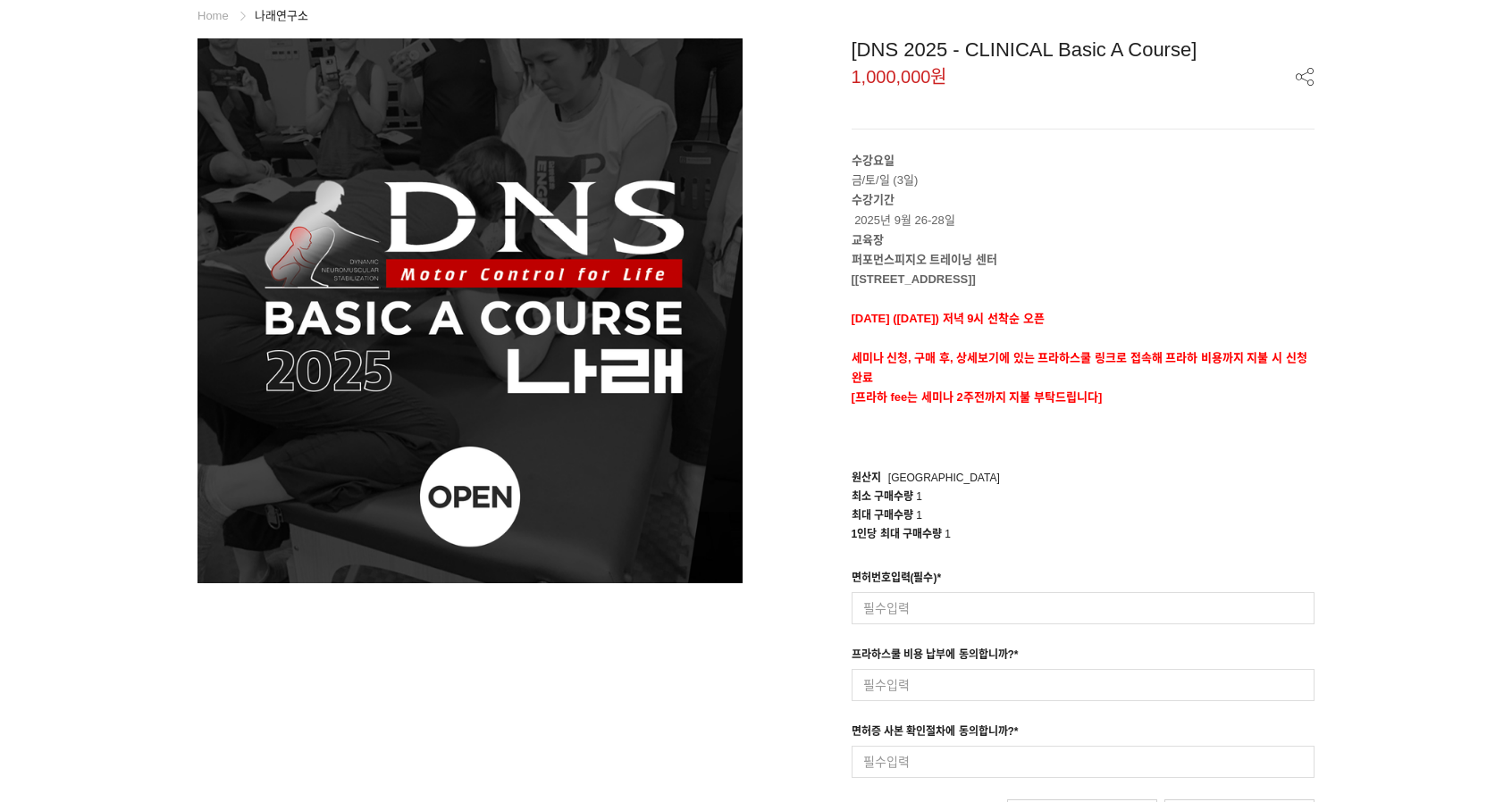
scroll to position [447, 0]
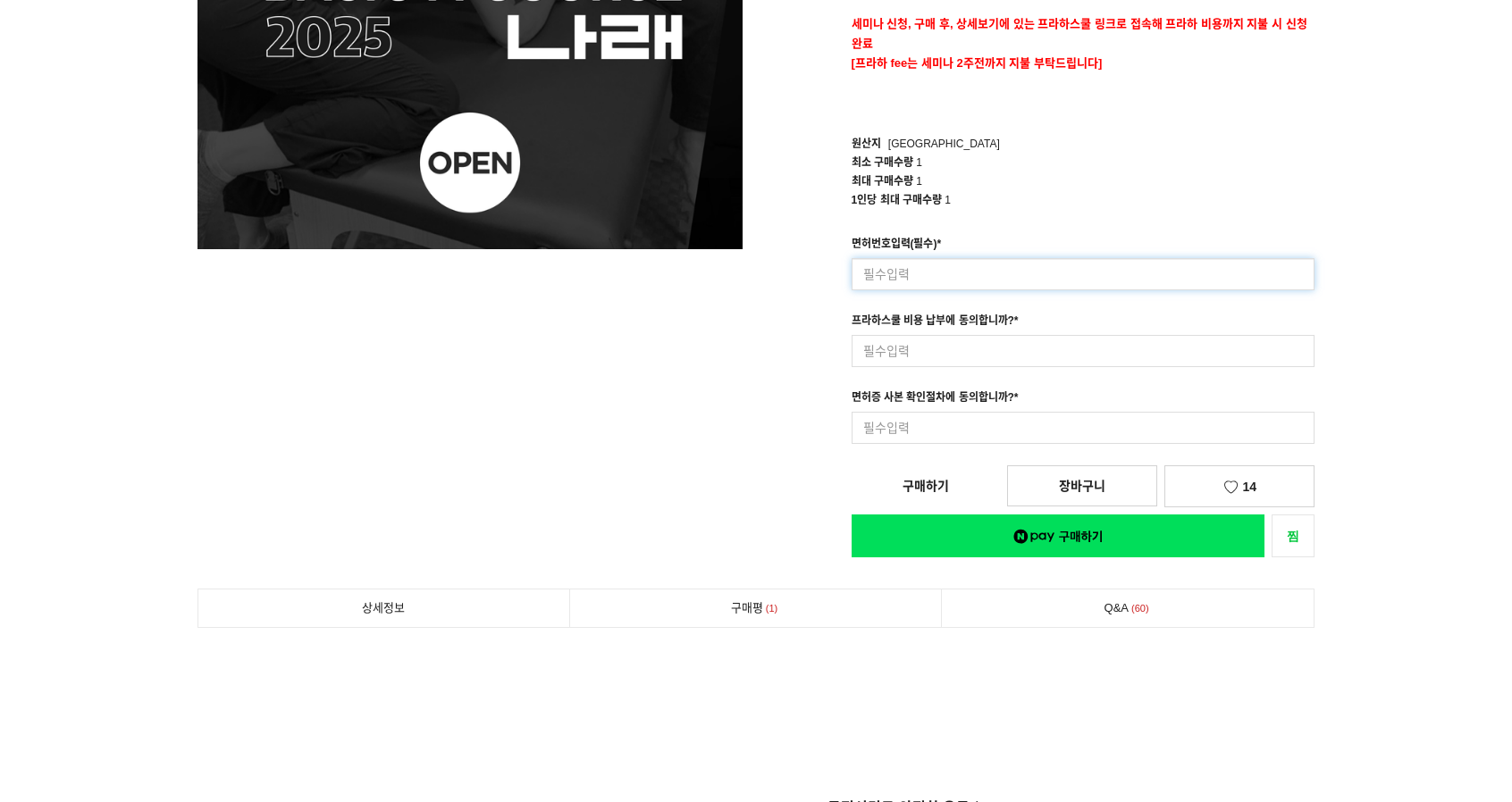
click at [980, 266] on input at bounding box center [1083, 273] width 463 height 32
type input "63702"
click at [956, 354] on input at bounding box center [1083, 351] width 463 height 32
type input "s"
type input "네"
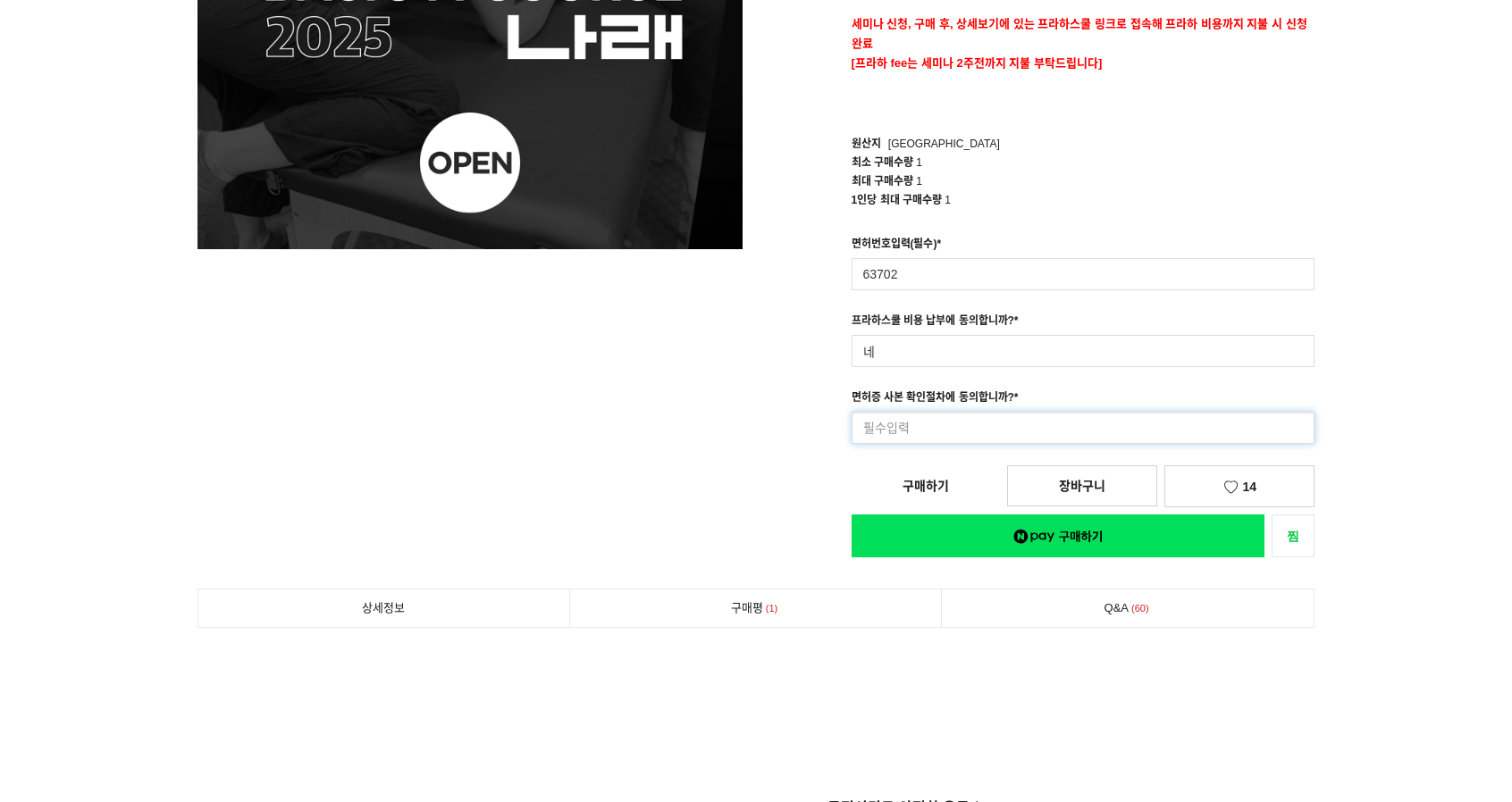
click at [964, 430] on input at bounding box center [1083, 427] width 463 height 32
type input "네"
click at [1220, 481] on div "[DNS 2025 - CLINICAL Basic A Course] 1,000,000원 수강요일 금/토/일 (3일) 수강기간 2025년 9월 2…" at bounding box center [1042, 130] width 545 height 853
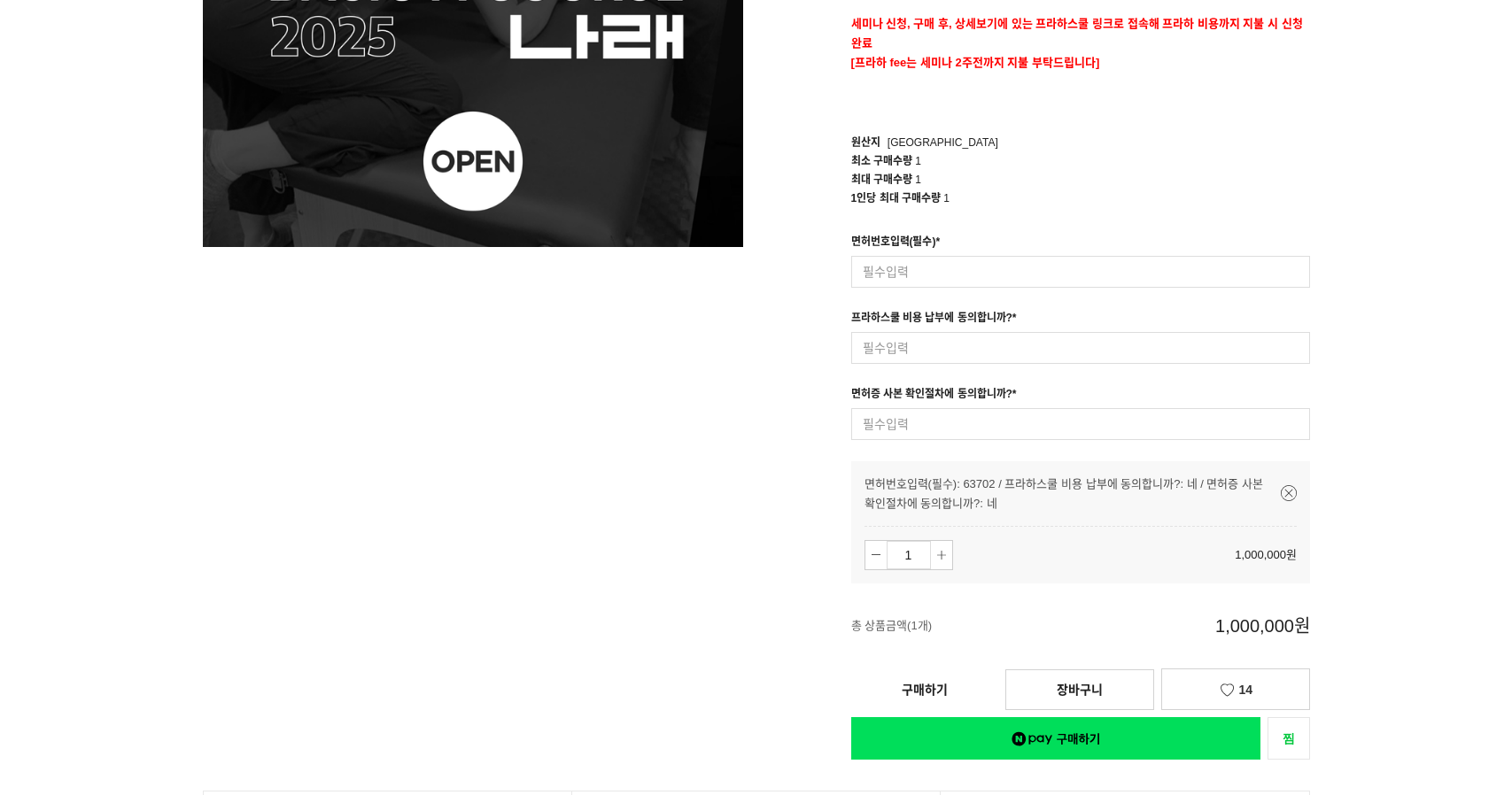
scroll to position [619, 0]
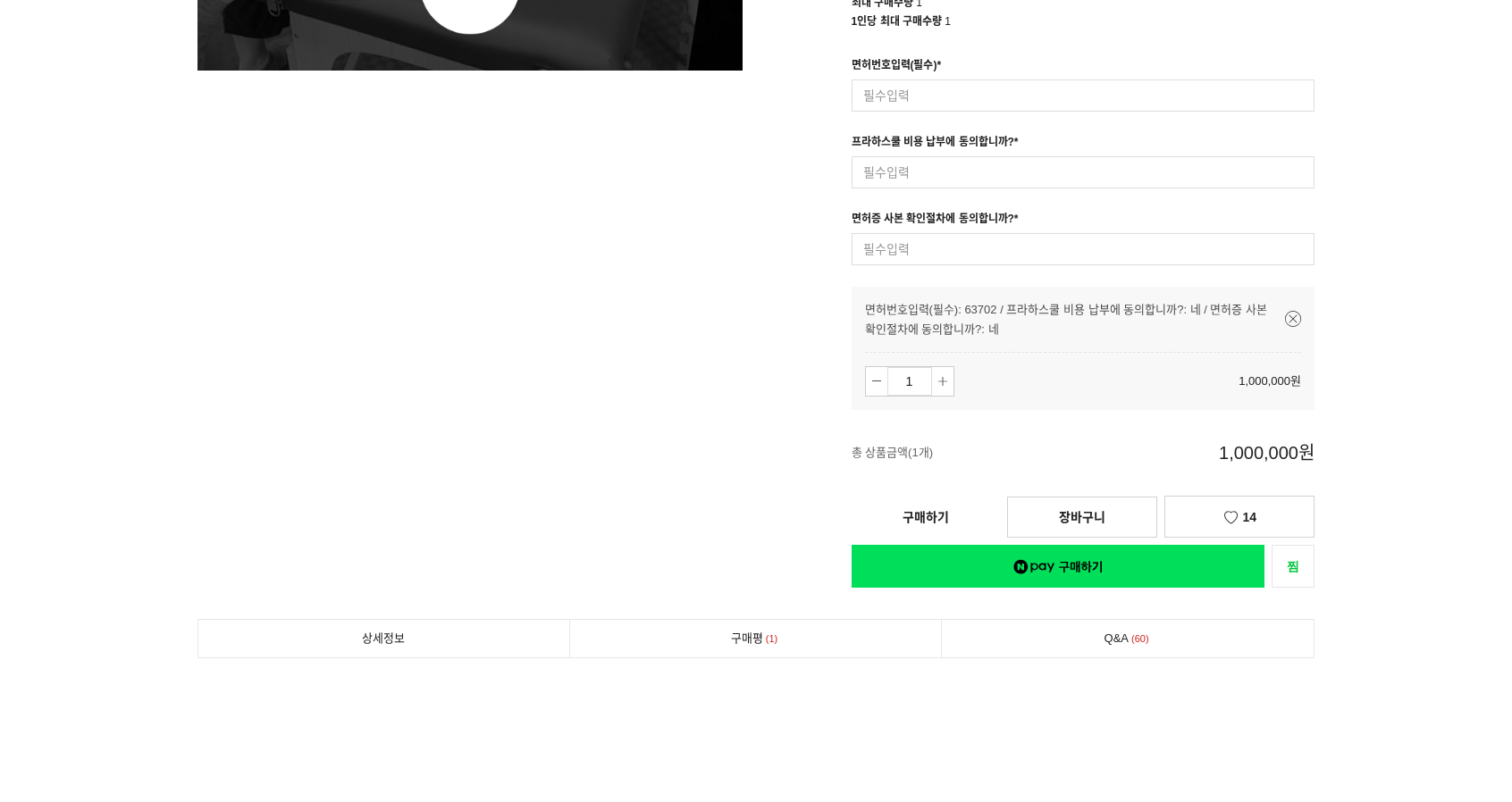
click at [940, 521] on link "구매하기" at bounding box center [925, 517] width 148 height 39
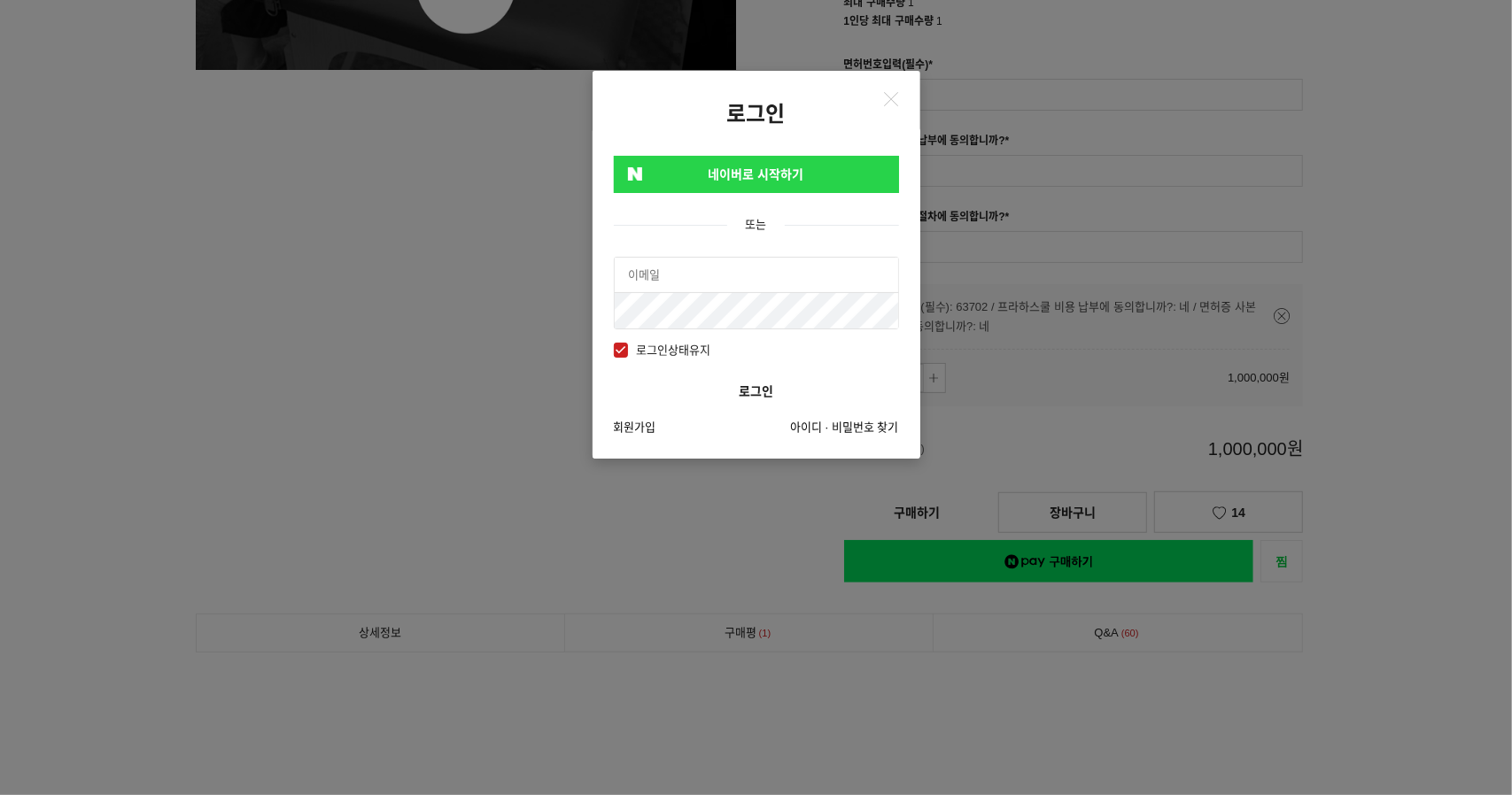
click at [727, 175] on link "네이버로 시작하기" at bounding box center [756, 174] width 285 height 37
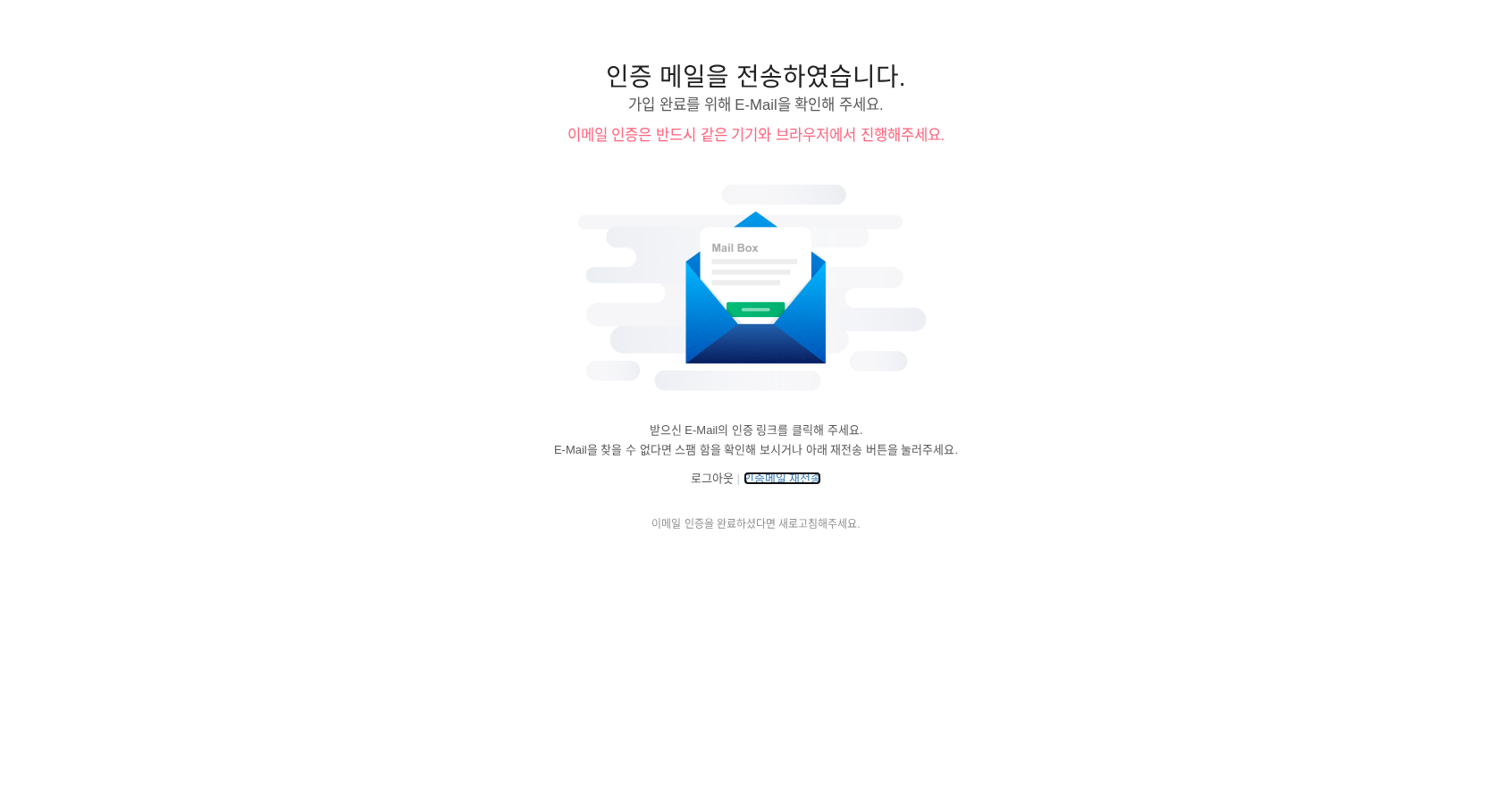
click at [790, 478] on link "인증메일 재전송" at bounding box center [782, 478] width 79 height 14
click at [782, 481] on link "인증메일 재전송" at bounding box center [782, 478] width 79 height 14
click at [715, 473] on link "로그아웃" at bounding box center [711, 478] width 43 height 14
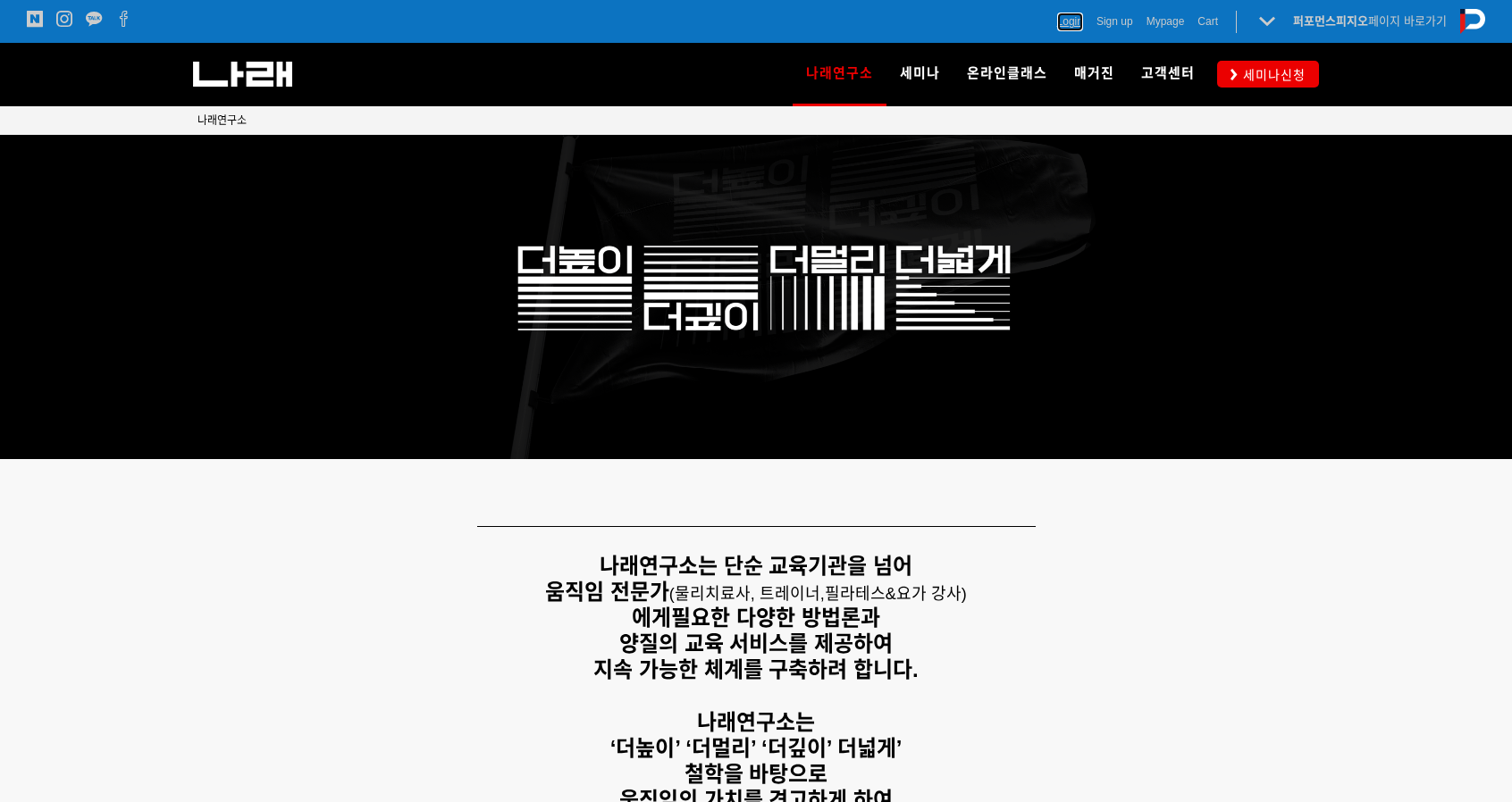
click at [1065, 23] on span "Login" at bounding box center [1069, 22] width 26 height 18
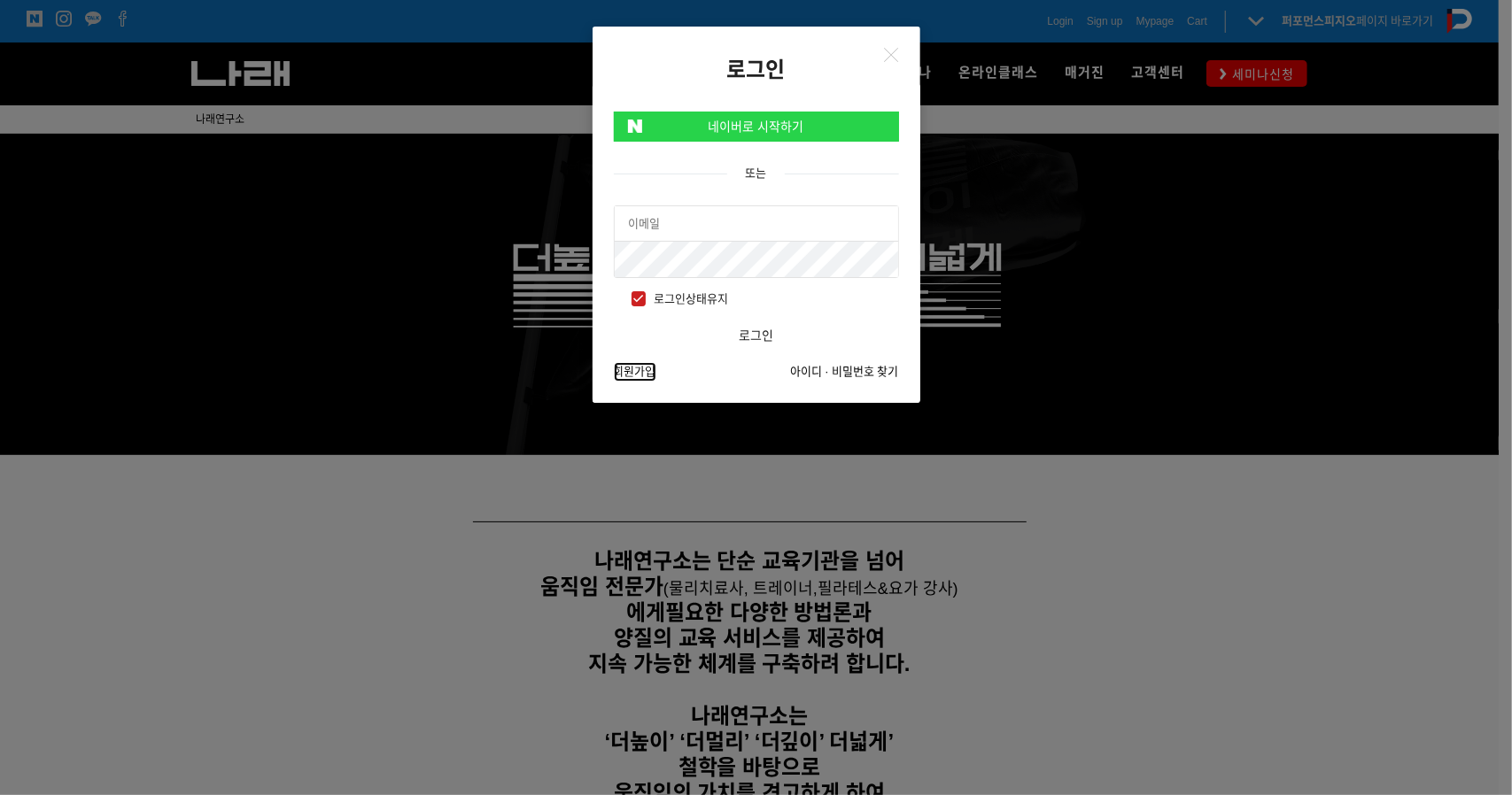
click at [647, 371] on link "회원가입" at bounding box center [634, 372] width 42 height 20
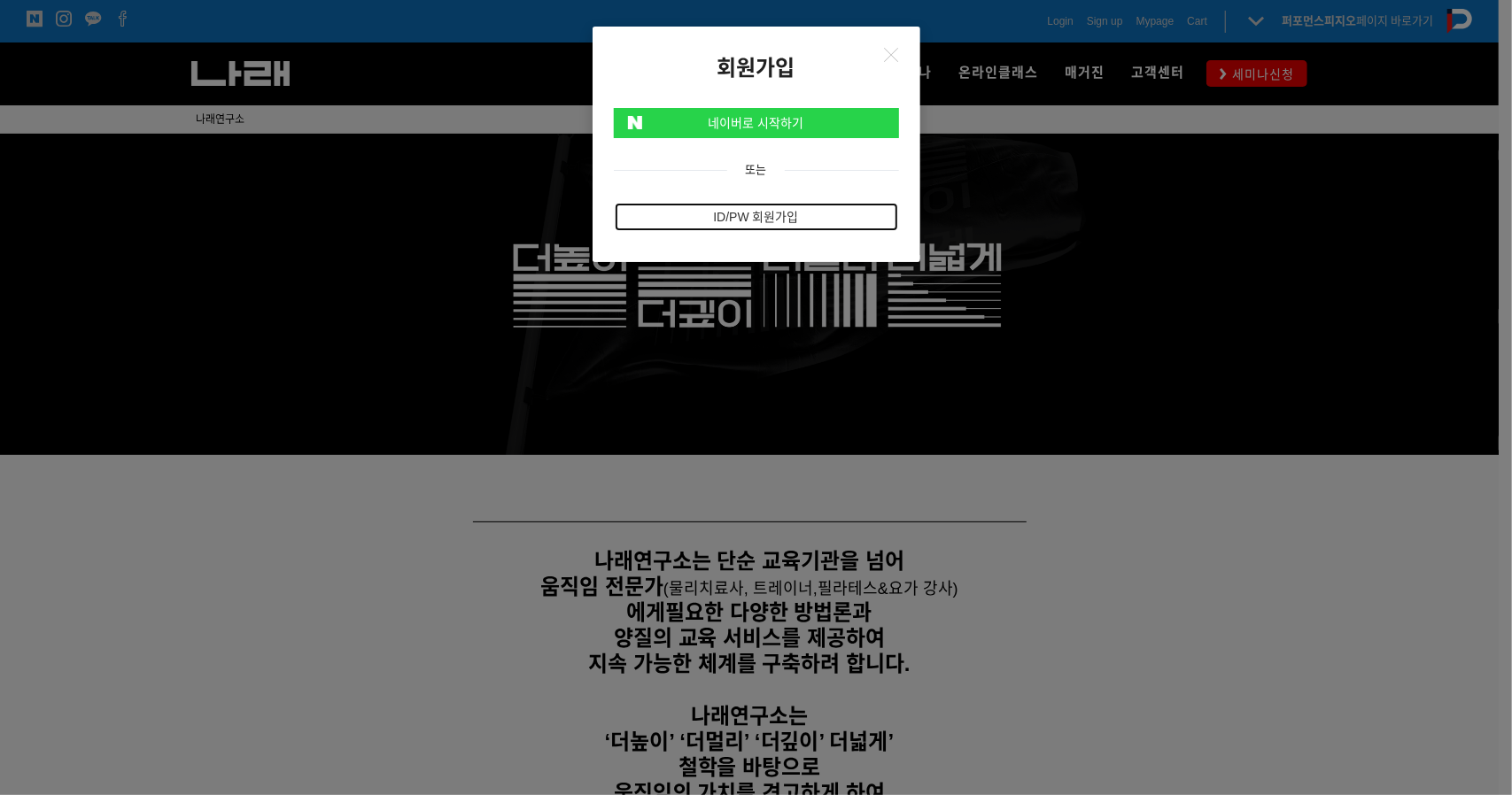
click at [747, 213] on link "ID/PW 회원가입" at bounding box center [756, 216] width 285 height 30
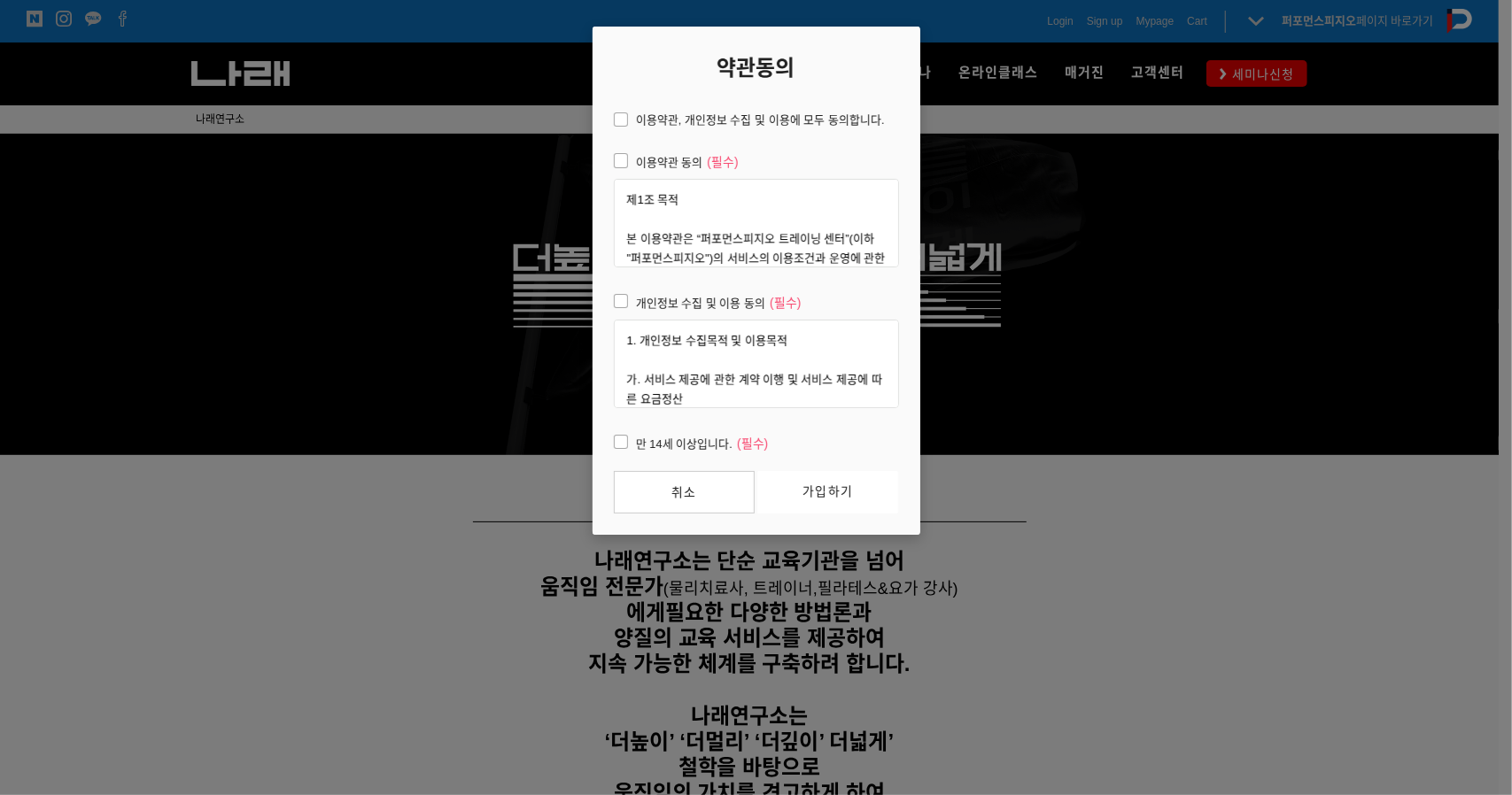
click at [625, 161] on span "이용약관 동의 (필수)" at bounding box center [676, 163] width 126 height 23
click at [608, 161] on input "이용약관 동의 (필수)" at bounding box center [602, 158] width 12 height 12
checkbox input "true"
click at [620, 300] on span "개인정보 수집 및 이용 동의 (필수)" at bounding box center [707, 304] width 188 height 23
click at [608, 300] on input "개인정보 수집 및 이용 동의 (필수)" at bounding box center [602, 299] width 12 height 12
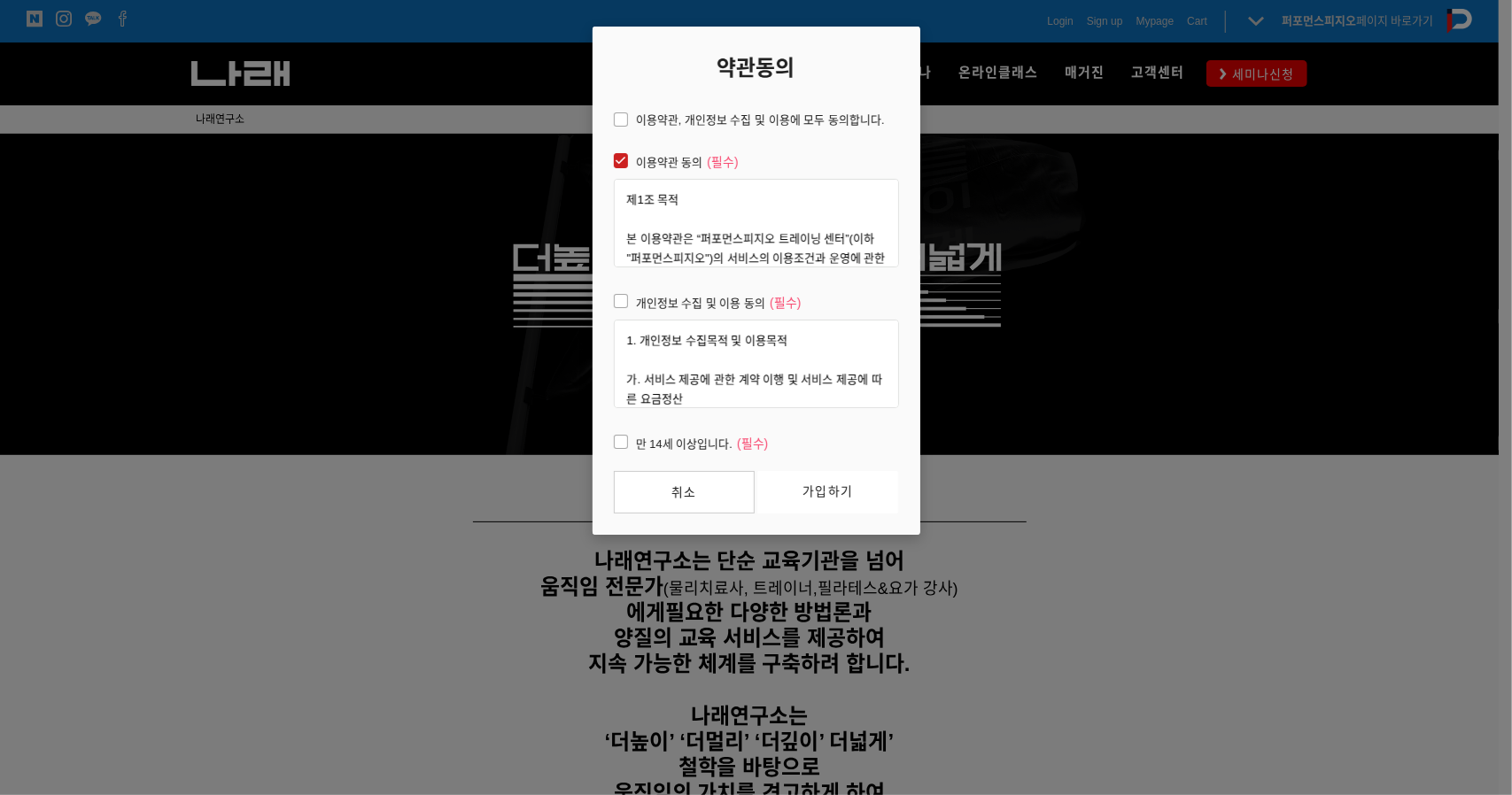
checkbox input "true"
click at [613, 438] on span "만 14세 이상입니다. (필수)" at bounding box center [691, 445] width 156 height 23
click at [608, 438] on input "만 14세 이상입니다. (필수)" at bounding box center [602, 439] width 12 height 12
checkbox input "true"
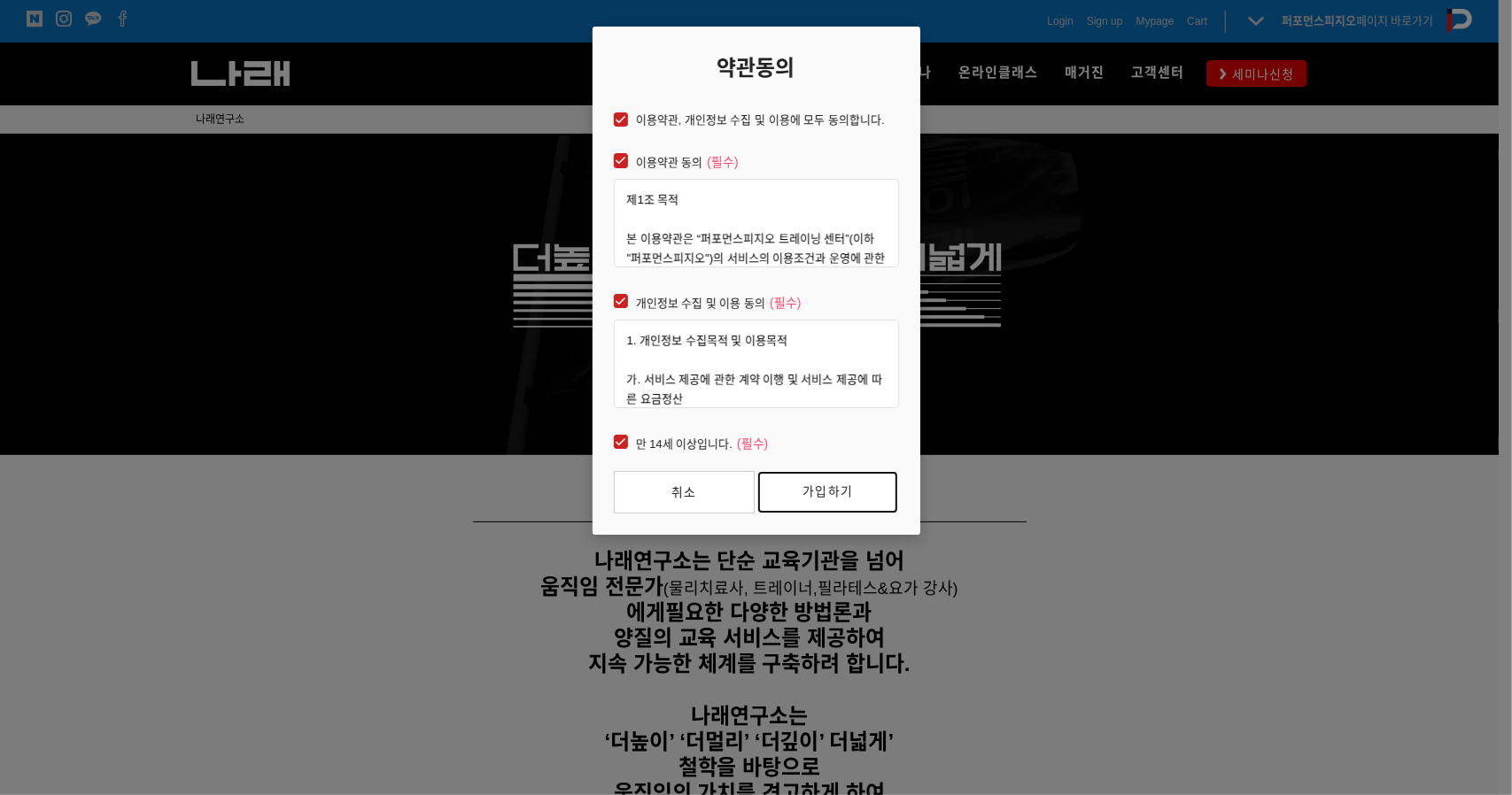
click at [817, 487] on link "가입하기" at bounding box center [828, 492] width 140 height 42
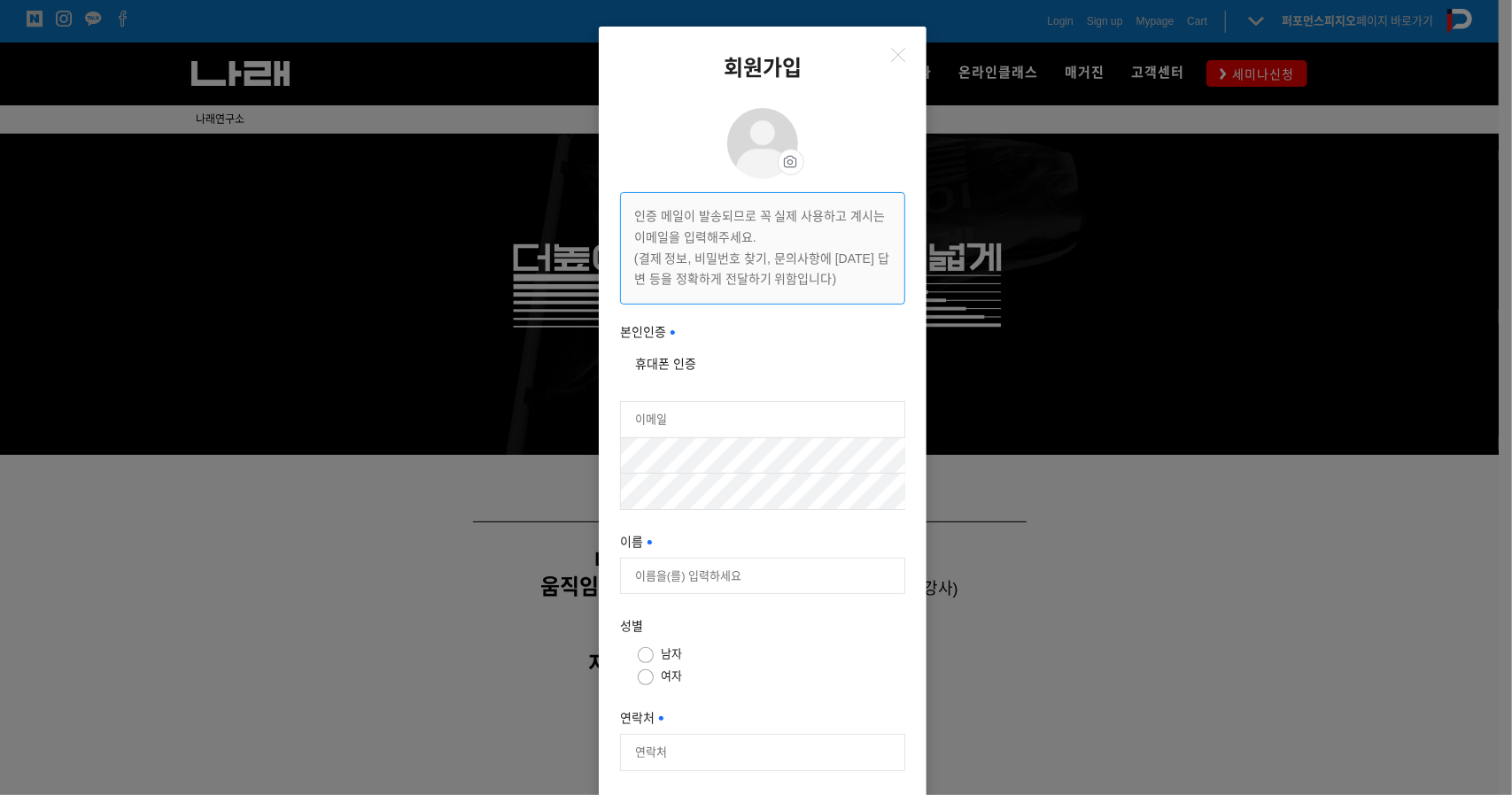
click at [726, 414] on div at bounding box center [762, 663] width 285 height 524
click at [683, 366] on button "휴대폰 인증" at bounding box center [665, 363] width 92 height 30
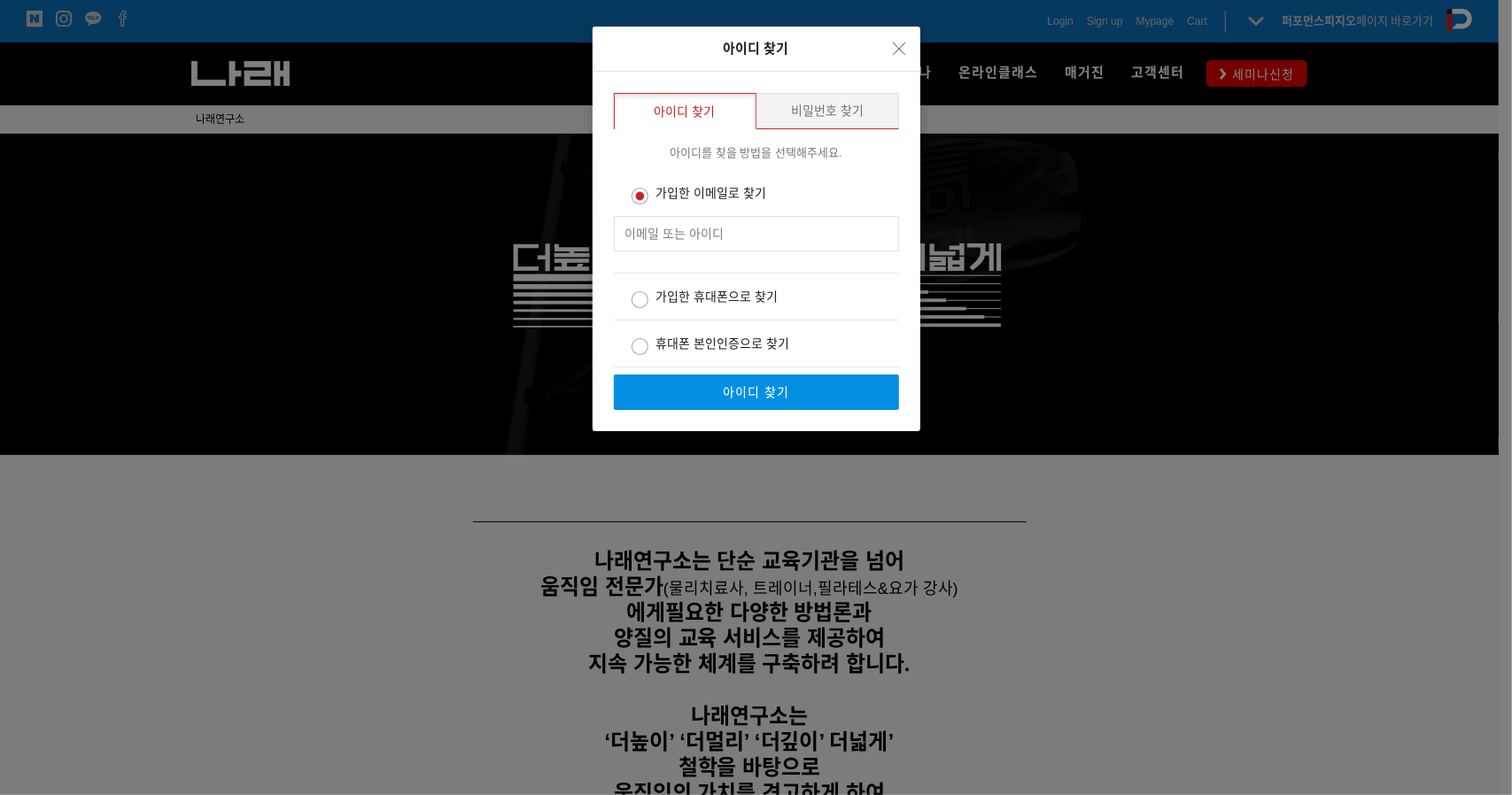
click at [834, 243] on input "text" at bounding box center [756, 233] width 285 height 35
click at [897, 43] on icon "Close" at bounding box center [900, 49] width 13 height 13
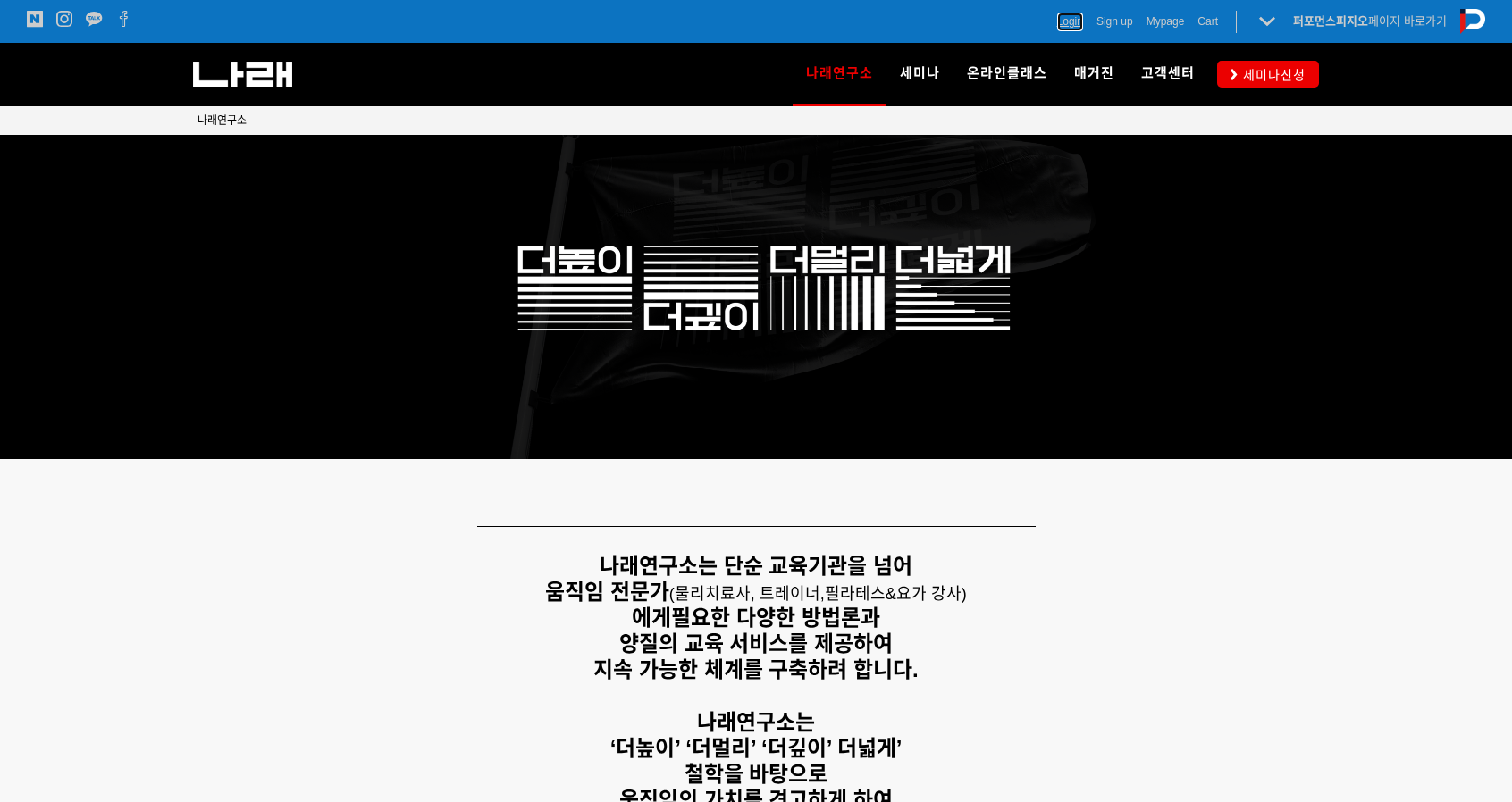
click at [1069, 16] on span "Login" at bounding box center [1069, 22] width 26 height 18
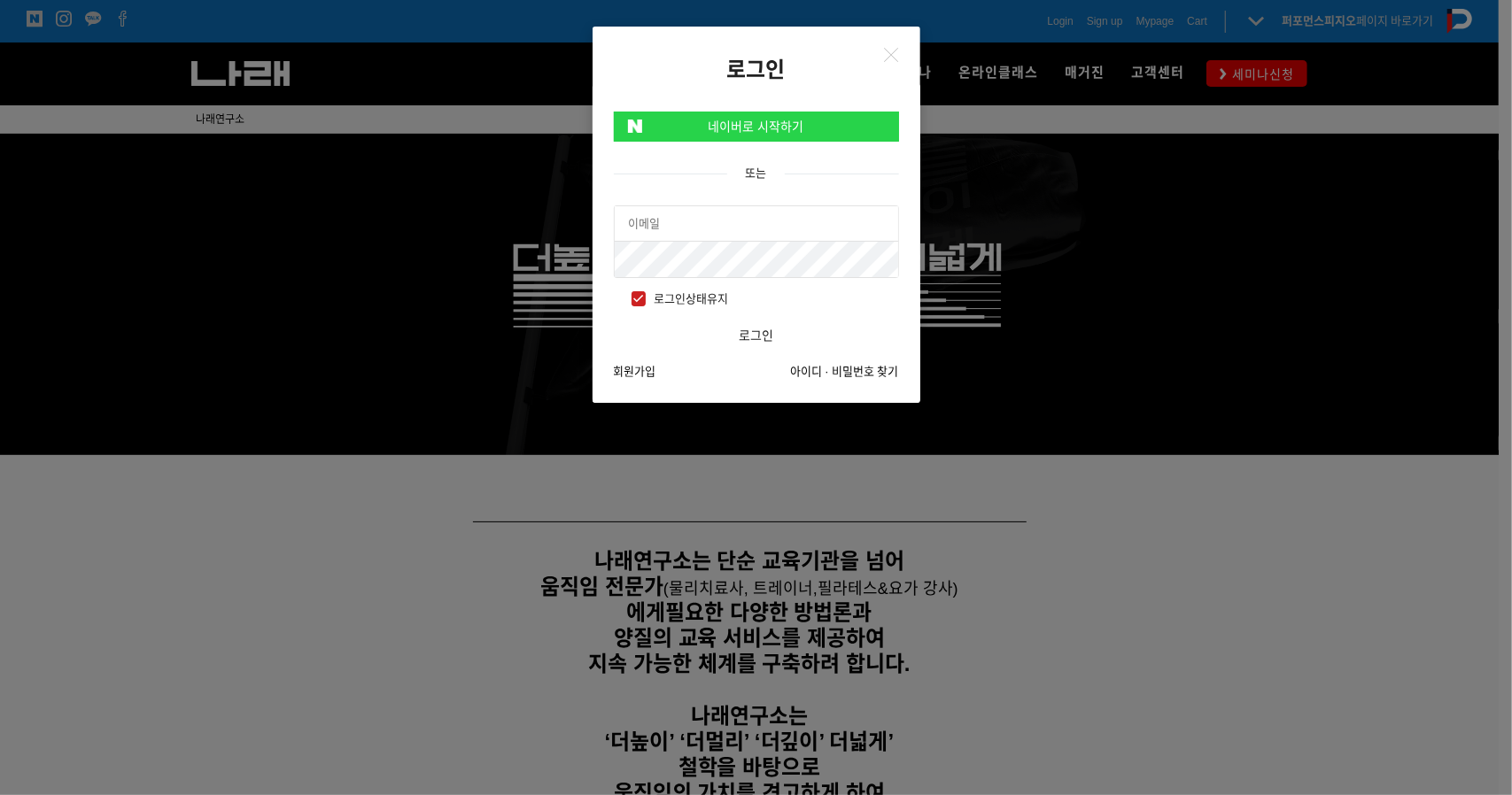
click at [681, 219] on input "text" at bounding box center [756, 223] width 284 height 35
click at [728, 122] on link "네이버로 시작하기" at bounding box center [756, 126] width 285 height 30
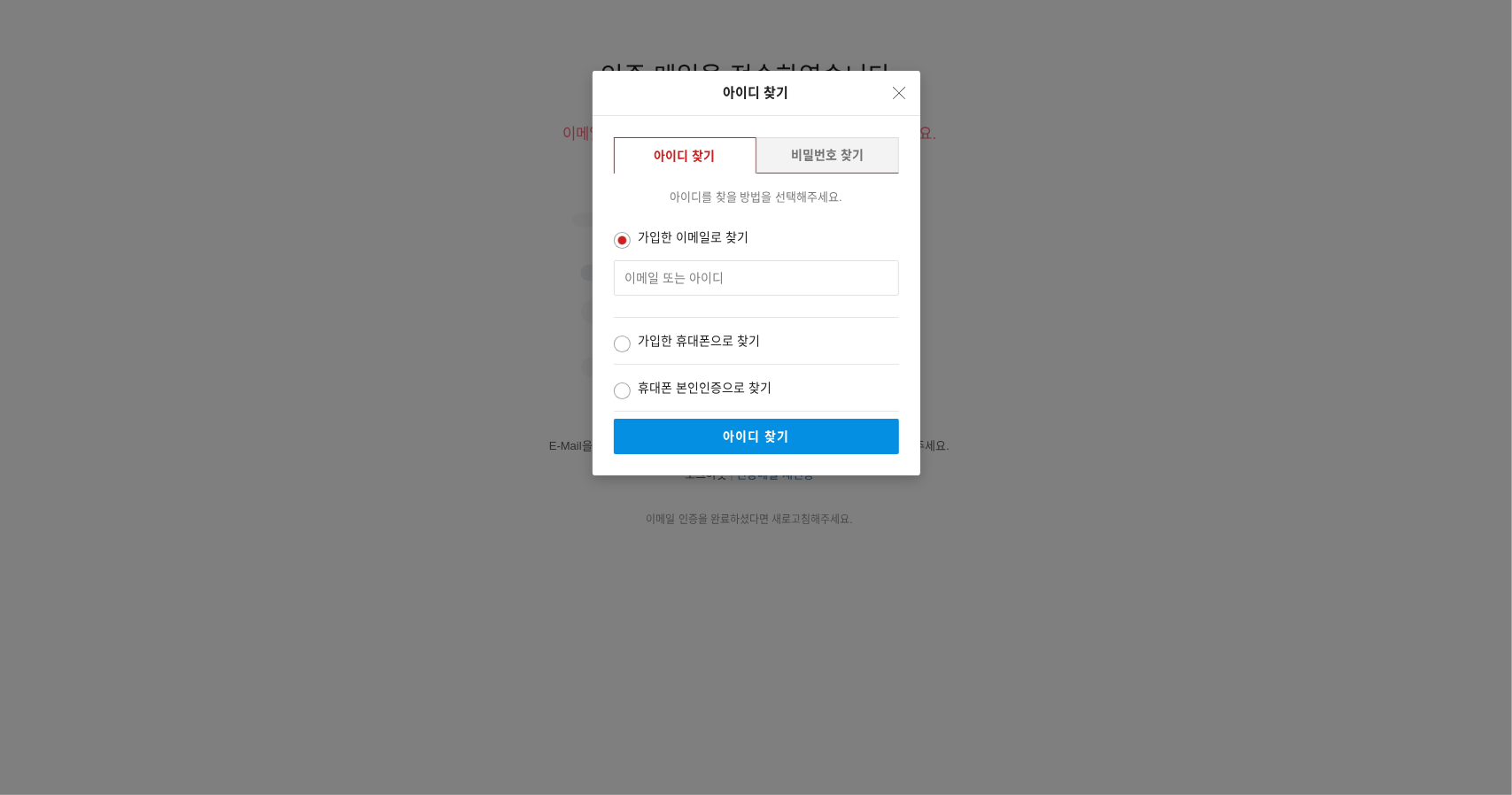
click at [671, 286] on input "text" at bounding box center [756, 277] width 285 height 35
click at [893, 86] on button "Close" at bounding box center [900, 94] width 27 height 27
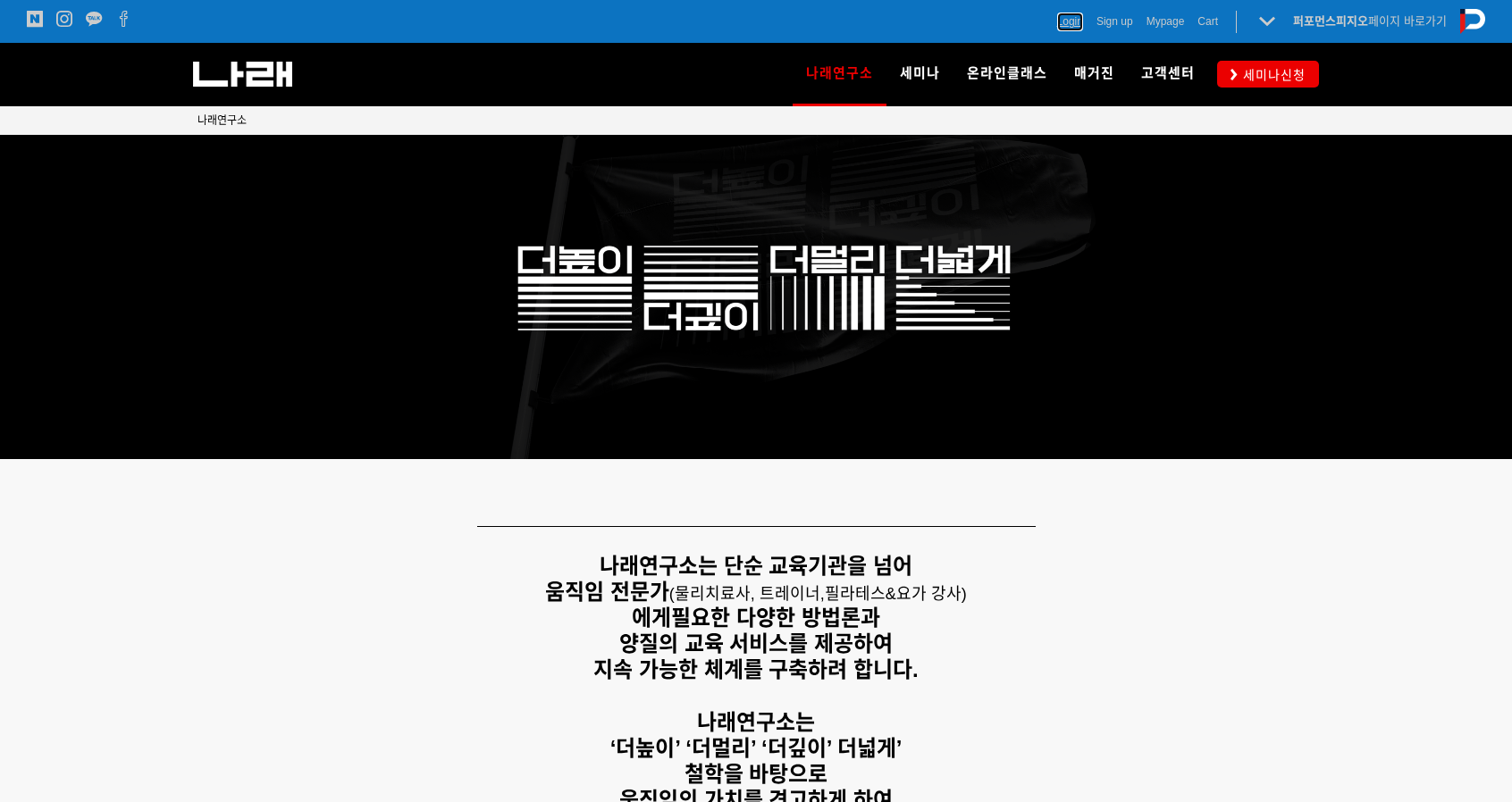
click at [1065, 23] on span "Login" at bounding box center [1069, 22] width 26 height 18
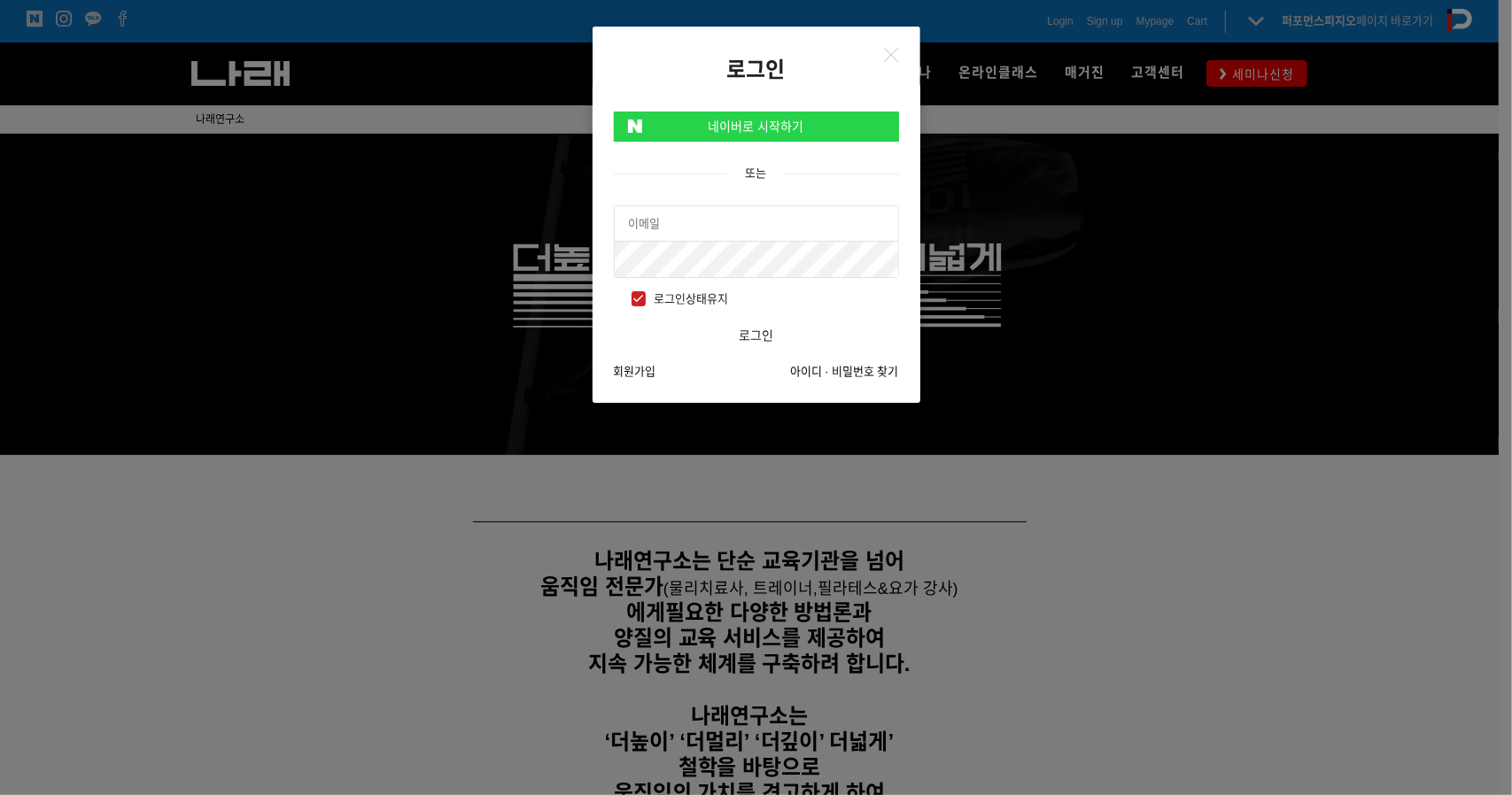
click at [737, 213] on input "text" at bounding box center [756, 223] width 284 height 35
type input "[EMAIL_ADDRESS][DOMAIN_NAME]"
click at [613, 318] on button "로그인" at bounding box center [756, 335] width 285 height 35
click at [554, 258] on div "로그인 네이버로 시작하기 또는 urfunnygirl@naver.com 로그인상태유지 로그인 회원가입 아이디 · 비밀번호 찾기" at bounding box center [756, 397] width 1512 height 795
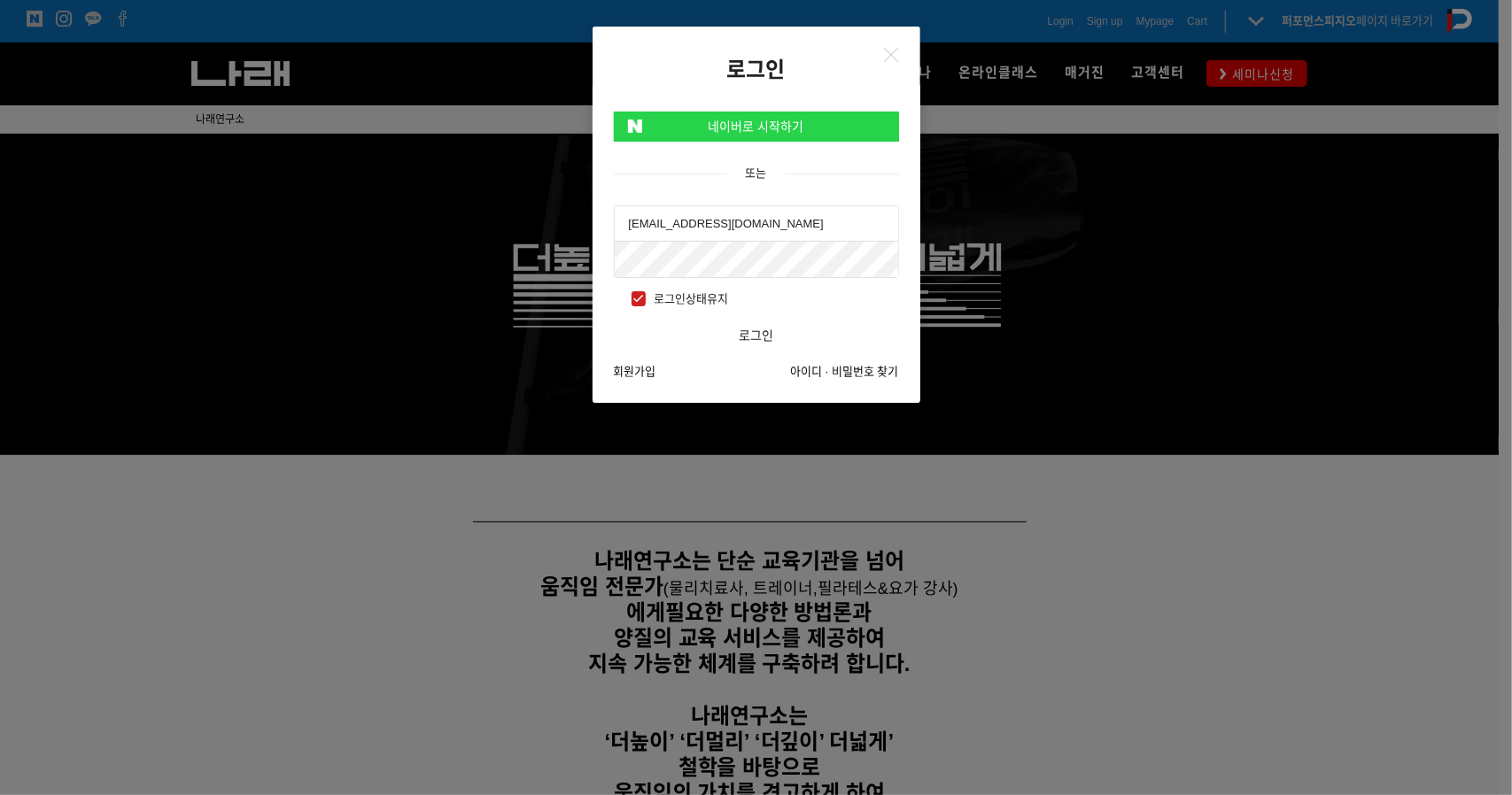
click at [613, 318] on button "로그인" at bounding box center [756, 335] width 285 height 35
click at [861, 130] on link "네이버로 시작하기" at bounding box center [756, 126] width 285 height 30
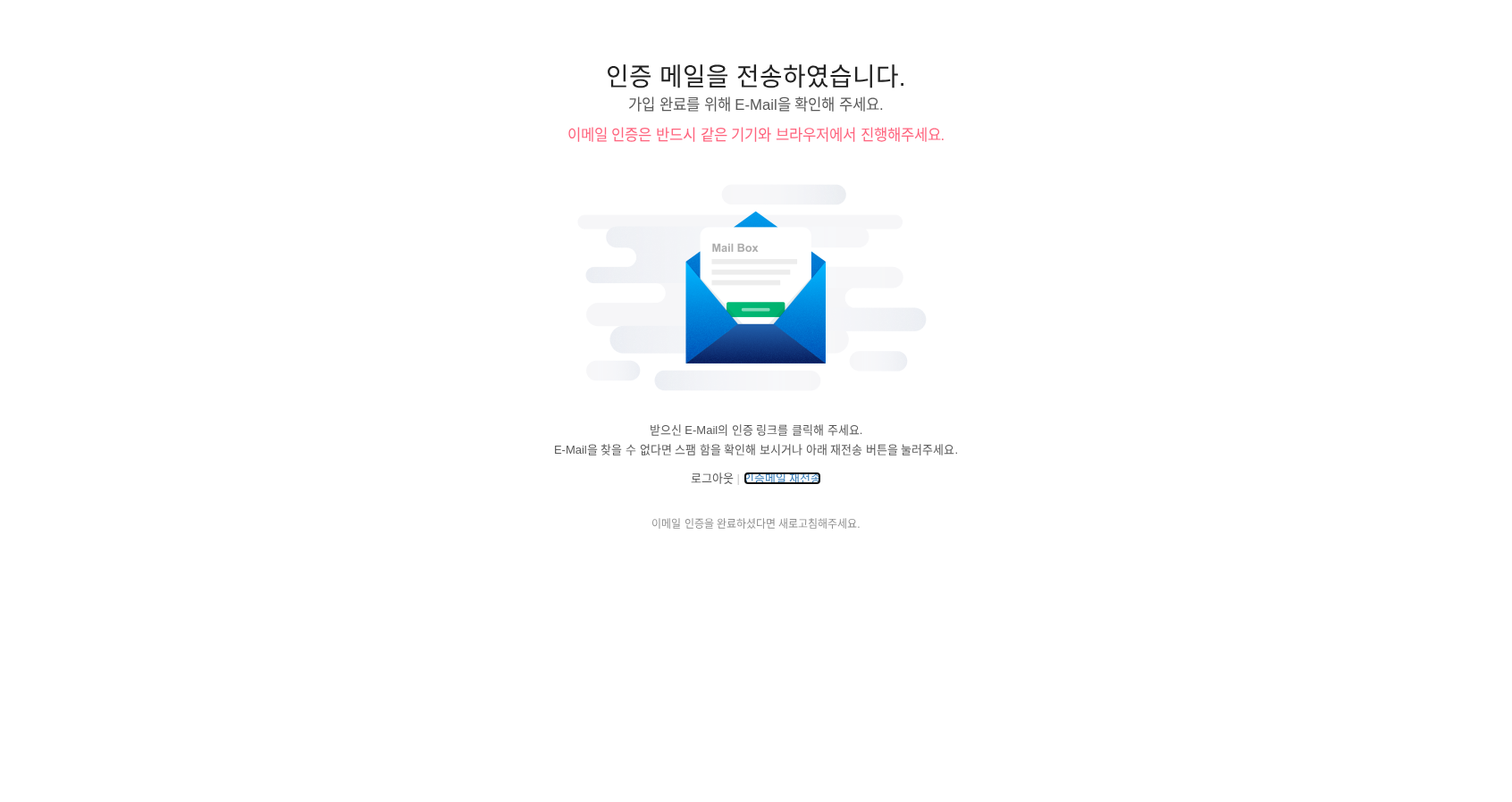
click at [786, 474] on link "인증메일 재전송" at bounding box center [782, 478] width 79 height 14
